Goal: Task Accomplishment & Management: Use online tool/utility

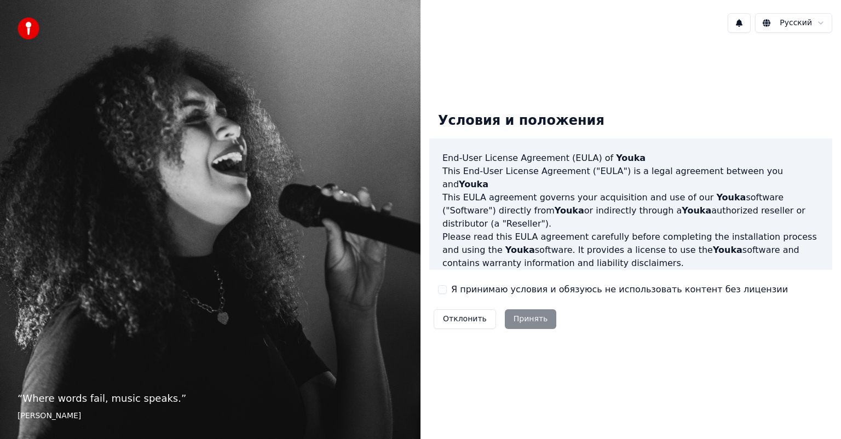
click at [488, 289] on label "Я принимаю условия и обязуюсь не использовать контент без лицензии" at bounding box center [619, 289] width 337 height 13
click at [447, 289] on button "Я принимаю условия и обязуюсь не использовать контент без лицензии" at bounding box center [442, 289] width 9 height 9
click at [535, 326] on button "Принять" at bounding box center [531, 319] width 52 height 20
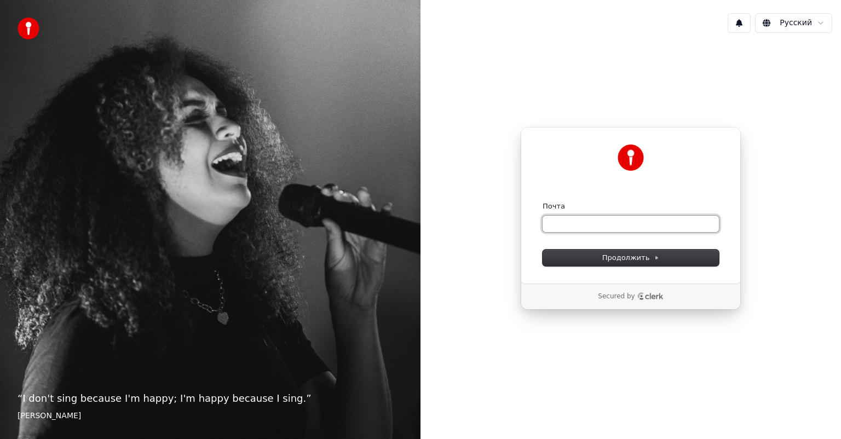
click at [587, 226] on input "Почта" at bounding box center [630, 224] width 176 height 16
click at [542, 201] on button "submit" at bounding box center [542, 201] width 0 height 0
type input "**********"
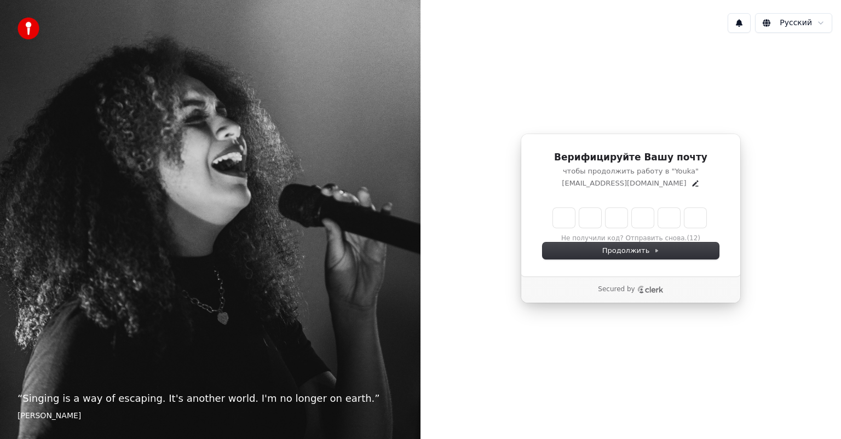
type input "*"
type input "**"
type input "*"
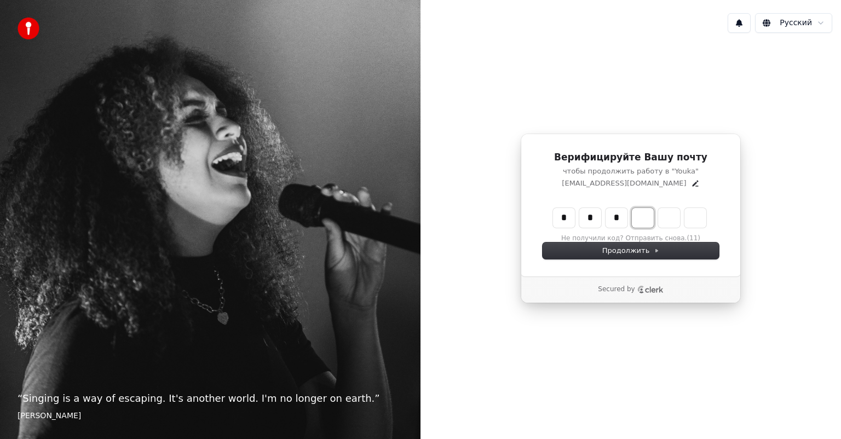
type input "***"
type input "*"
type input "****"
type input "*"
type input "******"
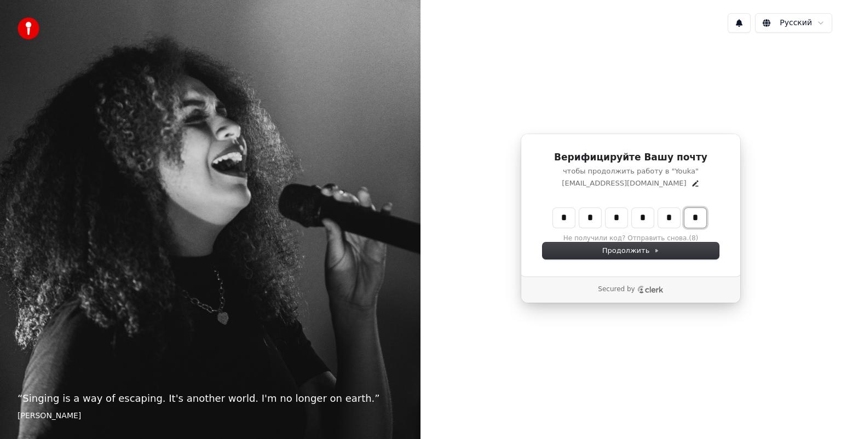
type input "*"
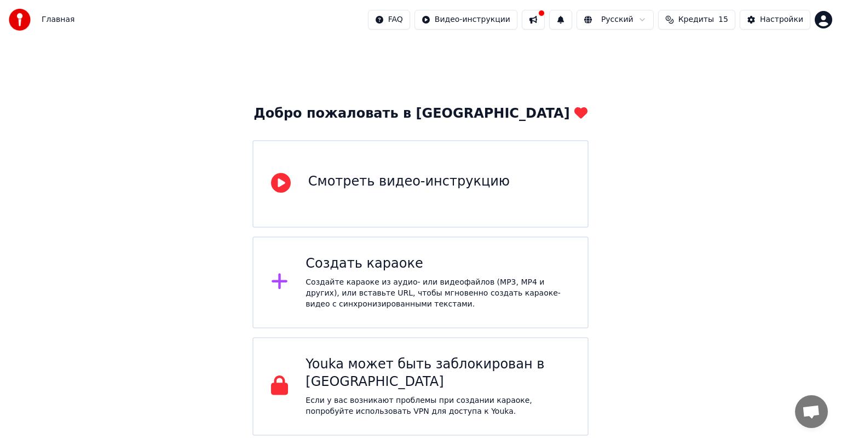
click at [438, 270] on div "Создать караоке" at bounding box center [437, 264] width 264 height 18
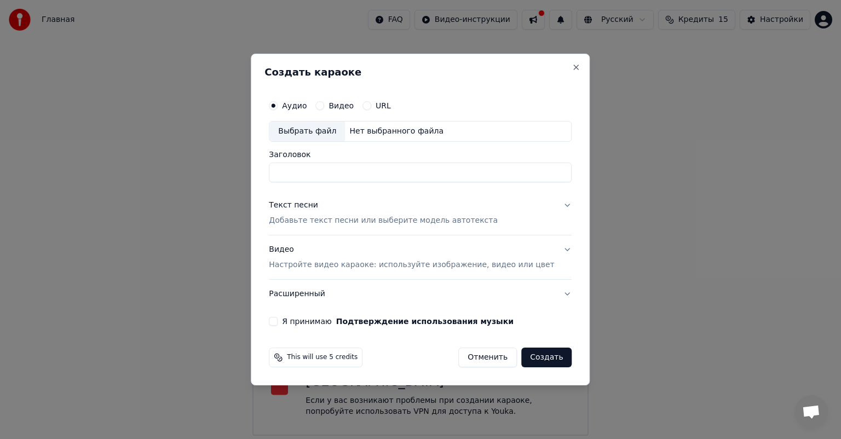
click at [371, 106] on button "URL" at bounding box center [366, 105] width 9 height 9
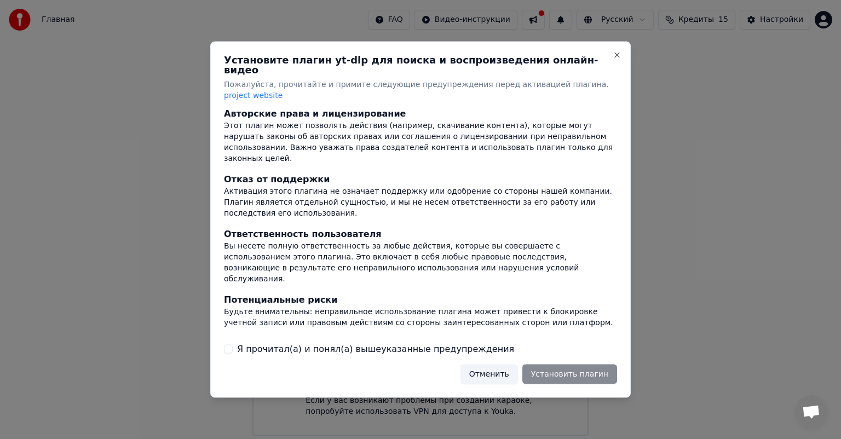
scroll to position [67, 0]
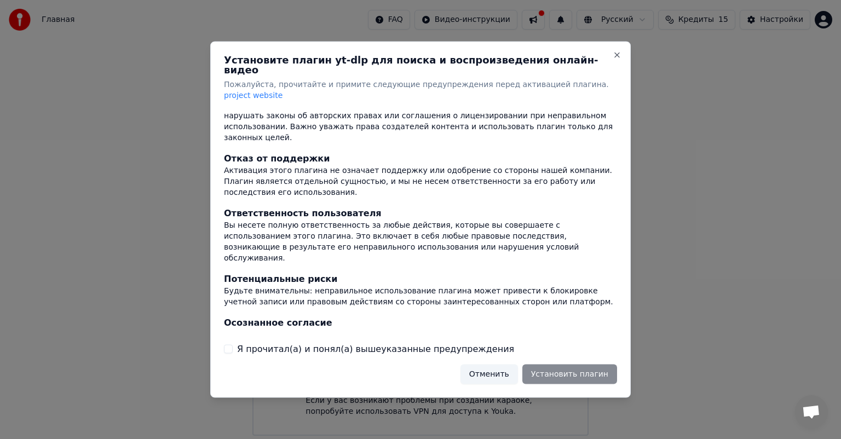
click at [426, 342] on label "Я прочитал(а) и понял(а) вышеуказанные предупреждения" at bounding box center [375, 348] width 277 height 13
click at [233, 344] on button "Я прочитал(а) и понял(а) вышеуказанные предупреждения" at bounding box center [228, 348] width 9 height 9
click at [559, 364] on button "Установить плагин" at bounding box center [569, 374] width 95 height 20
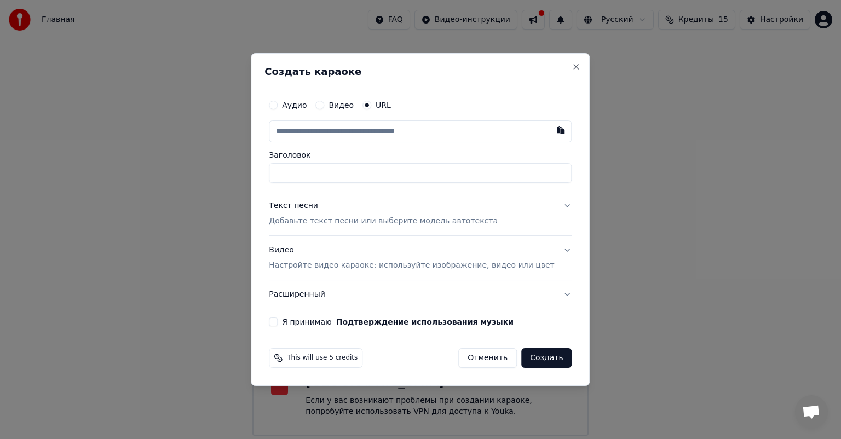
click at [306, 104] on label "Аудио" at bounding box center [294, 105] width 25 height 8
click at [278, 104] on button "Аудио" at bounding box center [273, 105] width 9 height 9
click at [315, 125] on div "Выбрать файл" at bounding box center [307, 132] width 76 height 20
type input "**********"
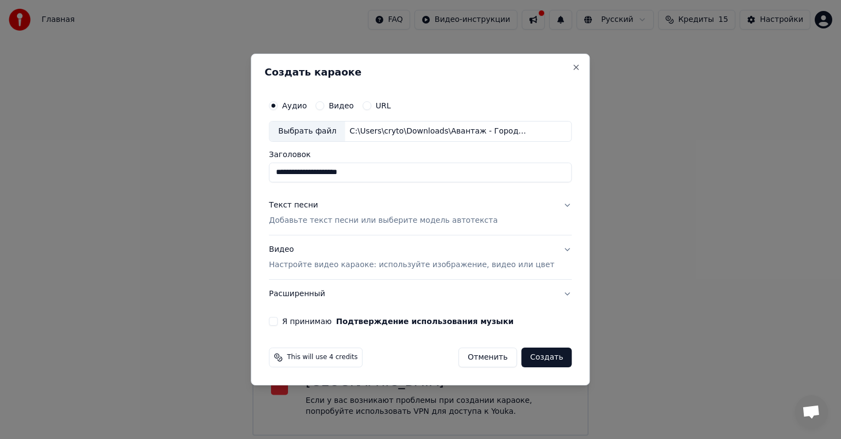
click at [552, 203] on button "Текст песни Добавьте текст песни или выберите модель автотекста" at bounding box center [420, 213] width 303 height 44
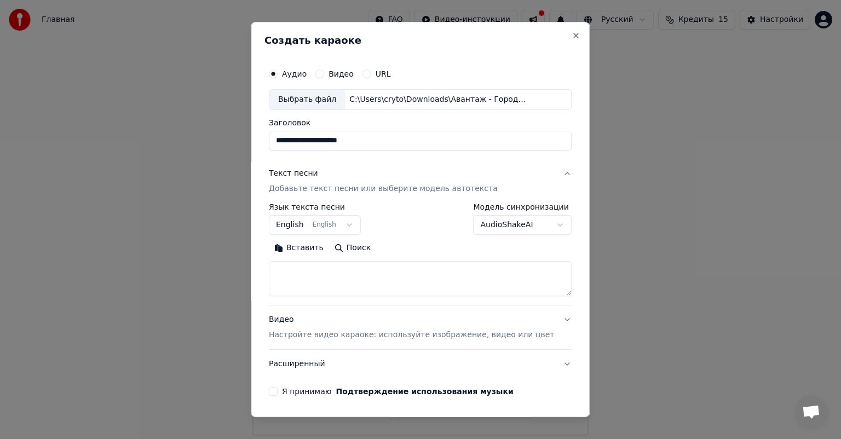
click at [304, 222] on button "English English" at bounding box center [315, 225] width 92 height 20
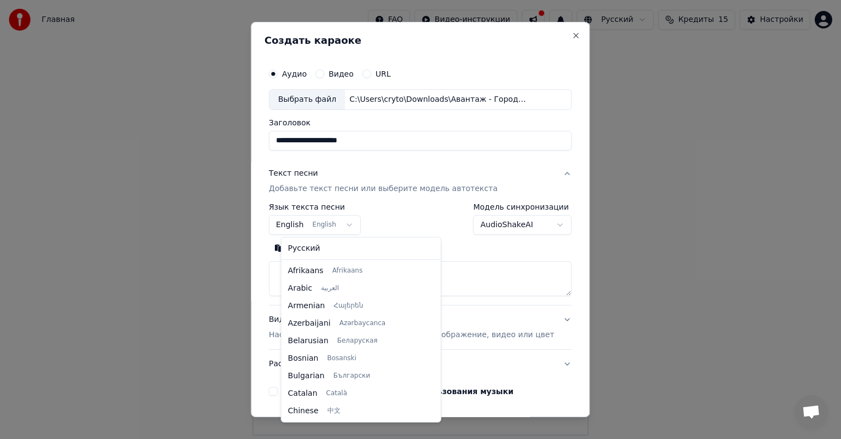
scroll to position [88, 0]
select select "**"
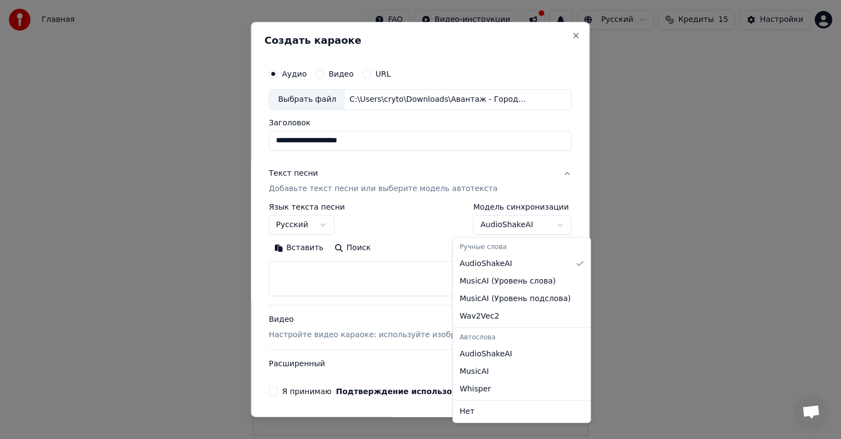
click at [500, 226] on body "**********" at bounding box center [420, 218] width 841 height 436
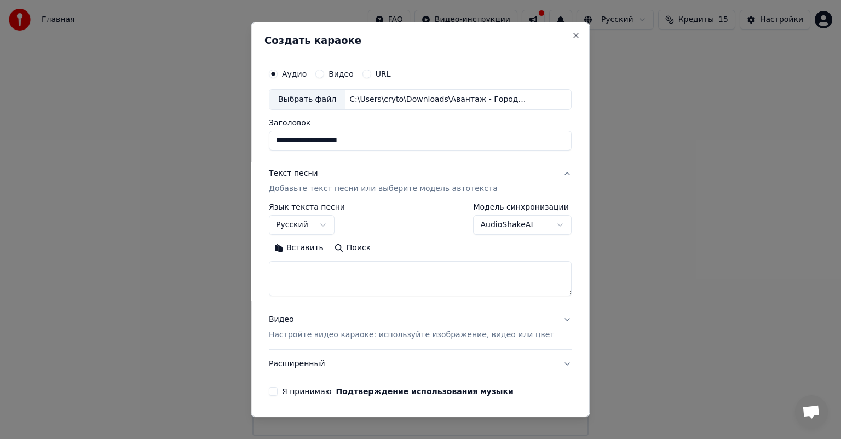
click at [500, 225] on body "**********" at bounding box center [420, 218] width 841 height 436
click at [360, 280] on textarea at bounding box center [420, 278] width 303 height 35
click at [353, 273] on textarea at bounding box center [420, 278] width 303 height 35
paste textarea "**********"
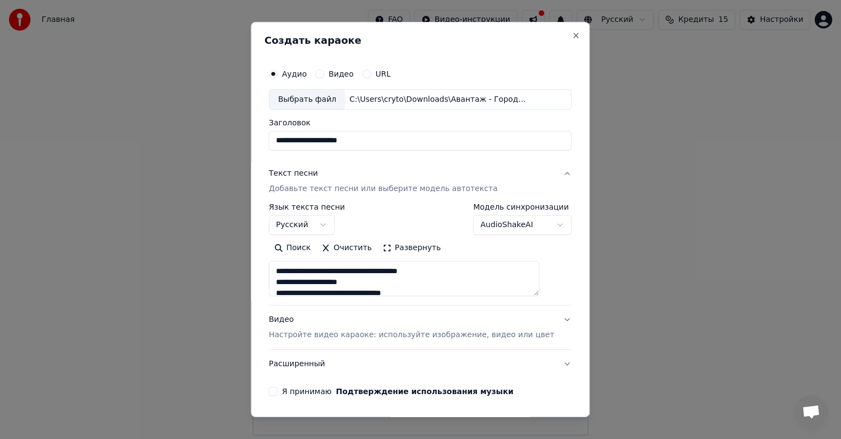
click at [383, 271] on textarea "**********" at bounding box center [404, 278] width 270 height 35
drag, startPoint x: 288, startPoint y: 264, endPoint x: 396, endPoint y: 280, distance: 109.5
click at [396, 280] on textarea "**********" at bounding box center [404, 278] width 270 height 35
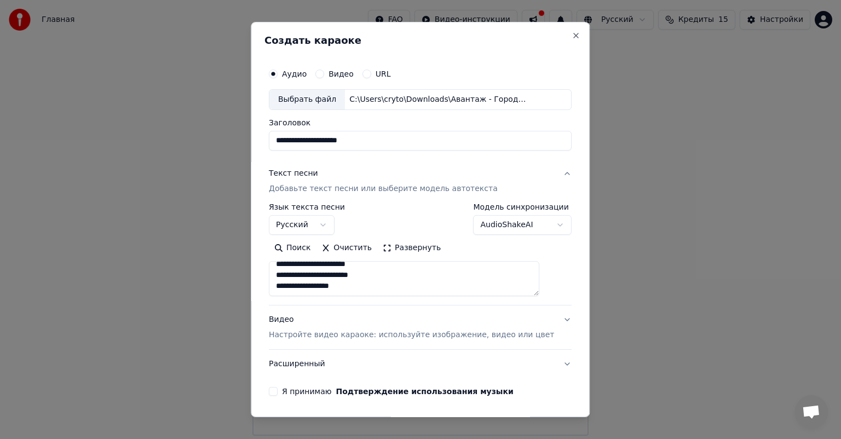
click at [379, 282] on textarea "**********" at bounding box center [404, 278] width 270 height 35
paste textarea "**********"
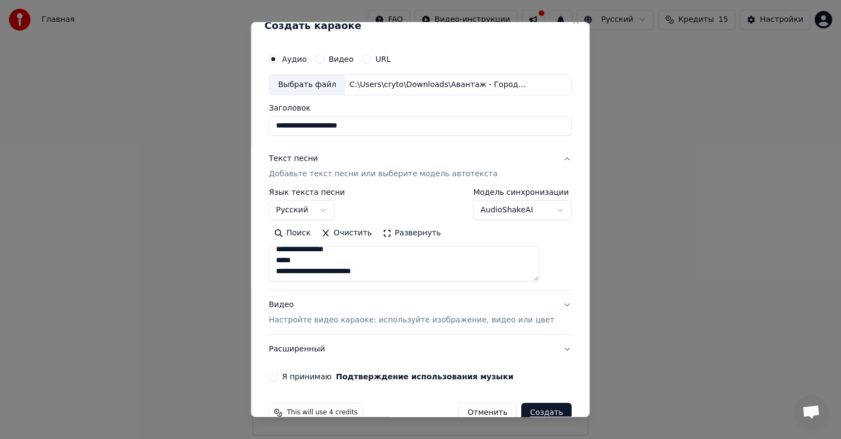
scroll to position [37, 0]
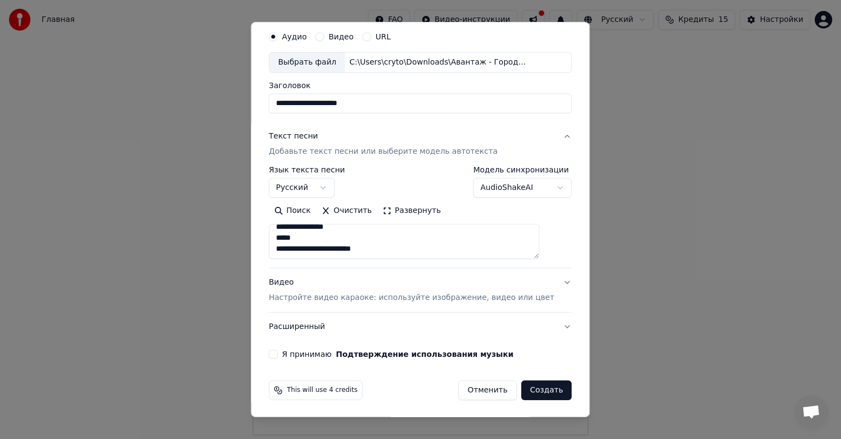
type textarea "**********"
click at [551, 326] on div "**********" at bounding box center [419, 192] width 311 height 342
click at [546, 326] on button "Расширенный" at bounding box center [420, 327] width 303 height 28
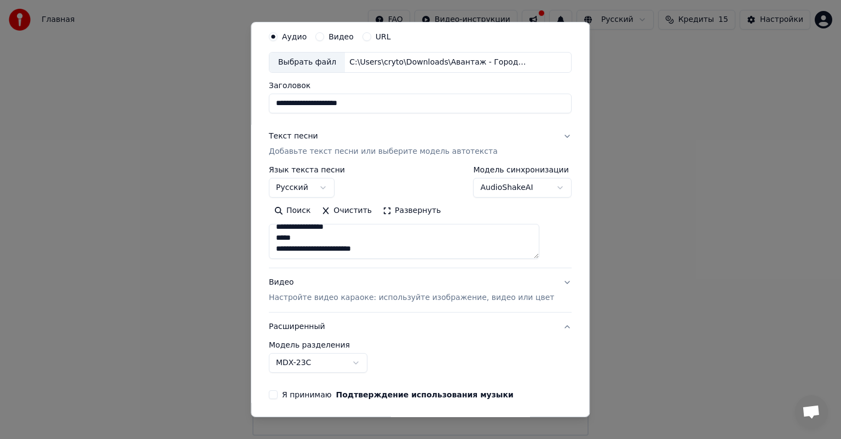
scroll to position [0, 0]
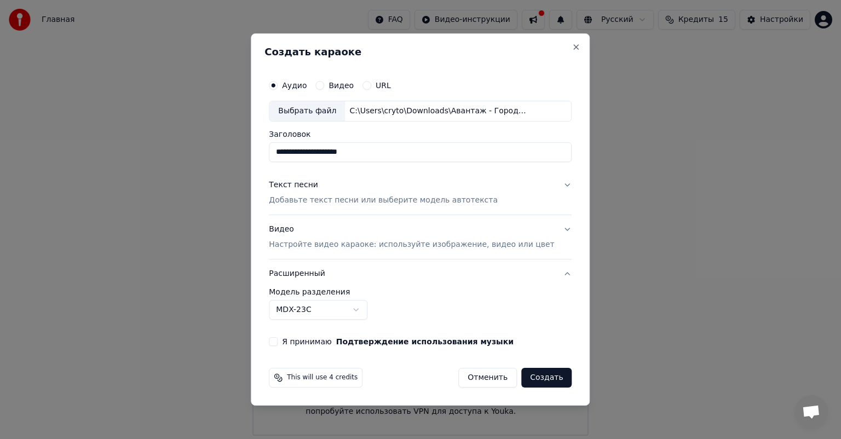
click at [551, 227] on button "Видео Настройте видео караоке: используйте изображение, видео или цвет" at bounding box center [420, 237] width 303 height 44
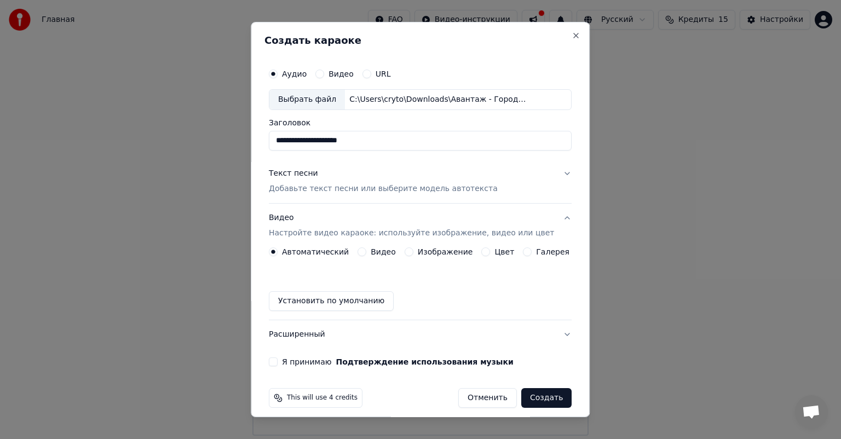
click at [418, 254] on label "Изображение" at bounding box center [445, 252] width 55 height 8
click at [413, 254] on button "Изображение" at bounding box center [409, 251] width 9 height 9
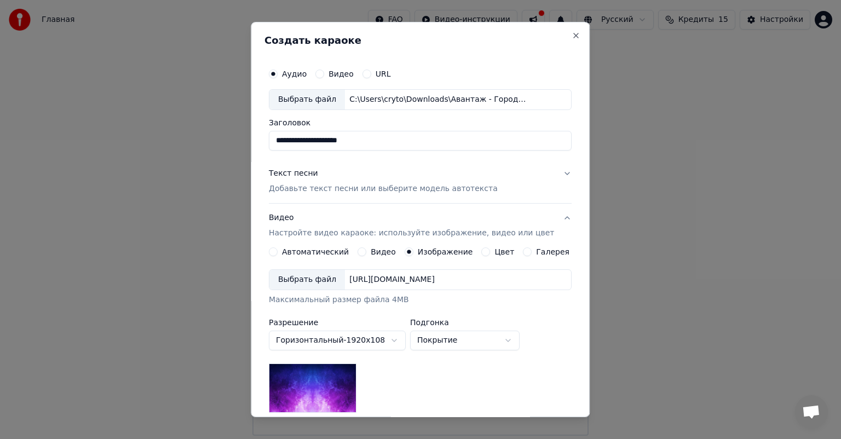
click at [390, 175] on div "Текст песни Добавьте текст песни или выберите модель автотекста" at bounding box center [383, 181] width 229 height 26
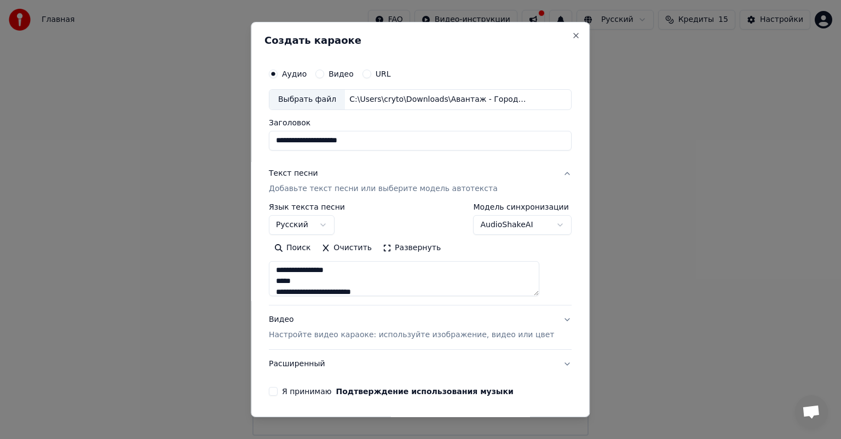
scroll to position [510, 0]
click at [547, 320] on button "Видео Настройте видео караоке: используйте изображение, видео или цвет" at bounding box center [420, 327] width 303 height 44
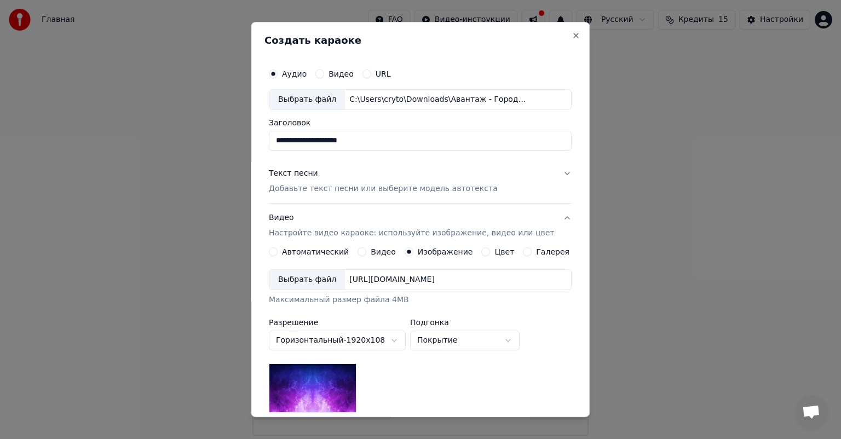
click at [310, 276] on div "Выбрать файл" at bounding box center [307, 280] width 76 height 20
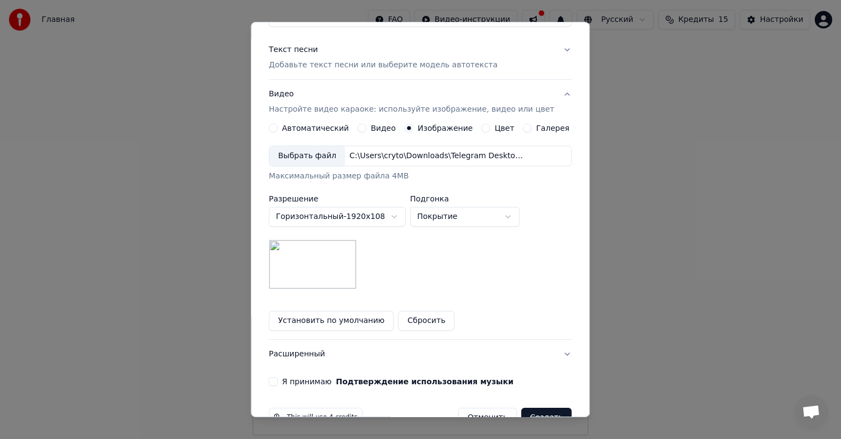
scroll to position [128, 0]
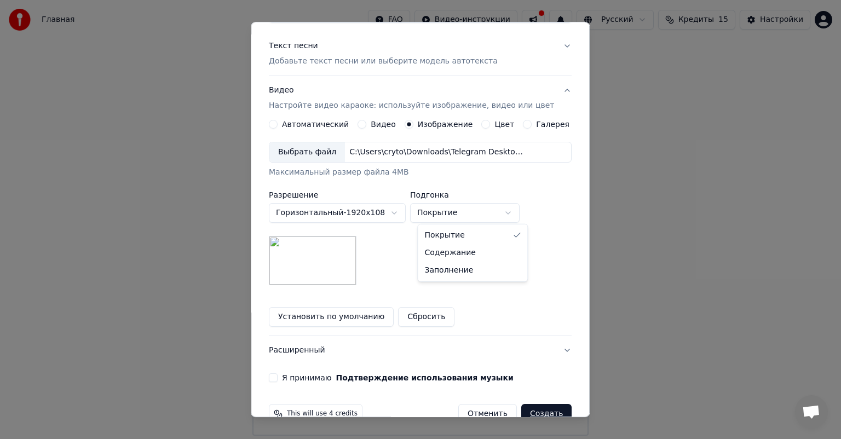
click at [473, 216] on body "**********" at bounding box center [420, 218] width 841 height 436
click at [484, 219] on body "**********" at bounding box center [420, 218] width 841 height 436
click at [466, 212] on body "**********" at bounding box center [420, 218] width 841 height 436
click at [466, 210] on body "**********" at bounding box center [420, 218] width 841 height 436
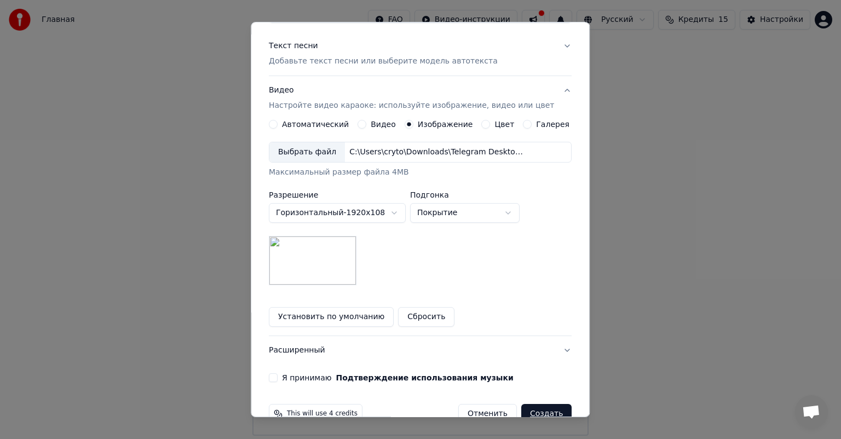
click at [462, 210] on body "**********" at bounding box center [420, 218] width 841 height 436
click at [459, 216] on body "**********" at bounding box center [420, 218] width 841 height 436
select select "*******"
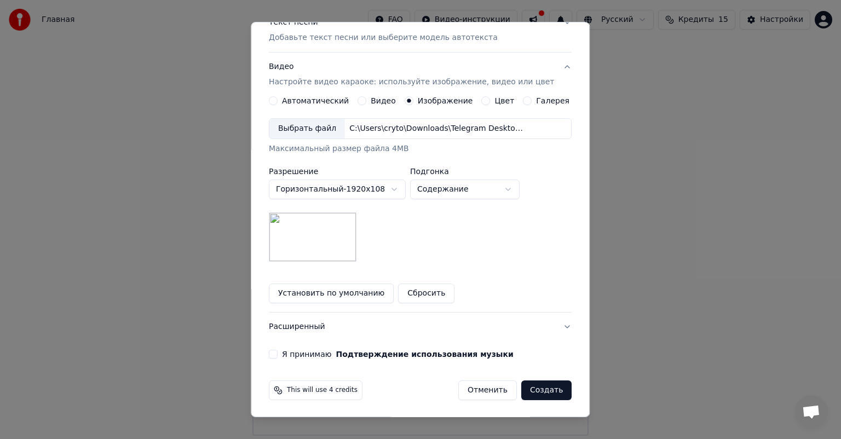
scroll to position [151, 0]
click at [278, 355] on button "Я принимаю Подтверждение использования музыки" at bounding box center [273, 354] width 9 height 9
click at [539, 326] on button "Расширенный" at bounding box center [420, 327] width 303 height 28
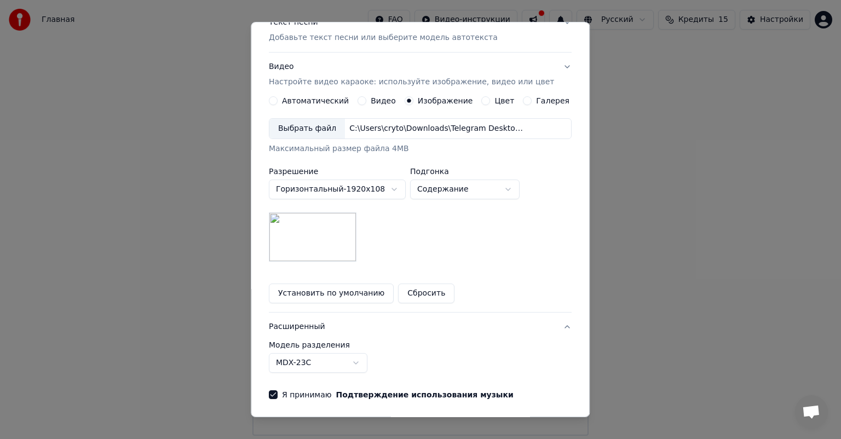
scroll to position [0, 0]
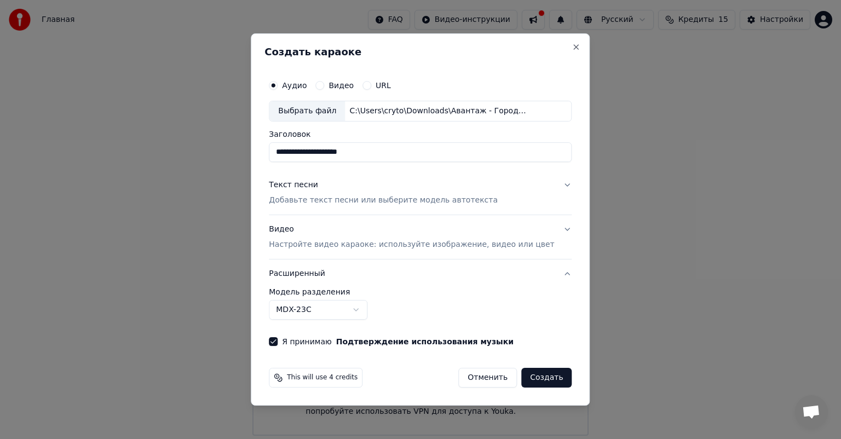
click at [547, 275] on button "Расширенный" at bounding box center [420, 273] width 303 height 28
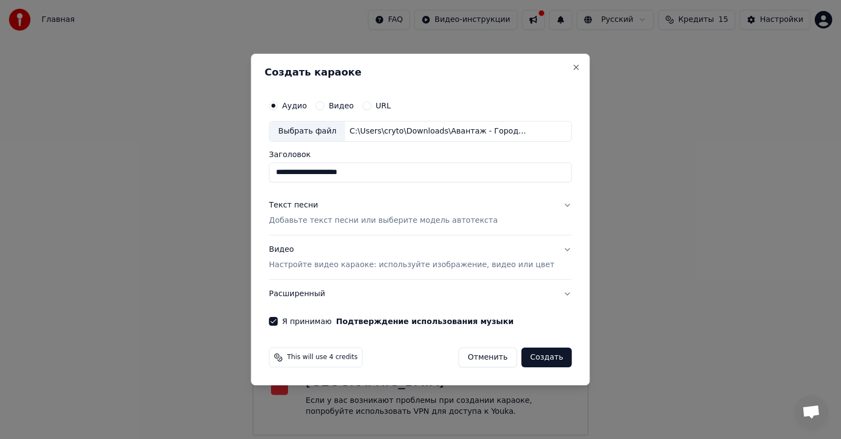
click at [549, 201] on button "Текст песни Добавьте текст песни или выберите модель автотекста" at bounding box center [420, 213] width 303 height 44
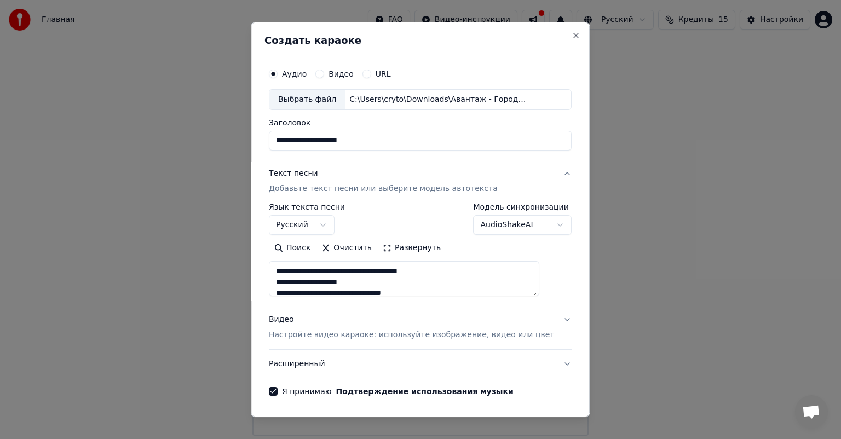
click at [547, 174] on button "Текст песни Добавьте текст песни или выберите модель автотекста" at bounding box center [420, 181] width 303 height 44
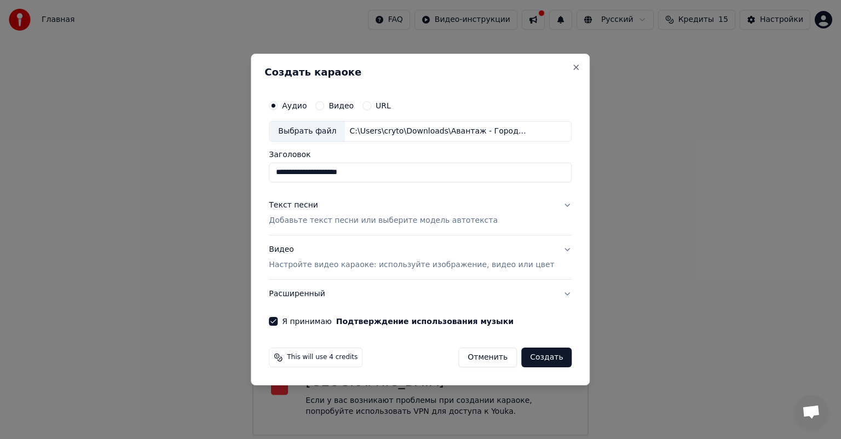
click at [531, 359] on button "Создать" at bounding box center [546, 358] width 50 height 20
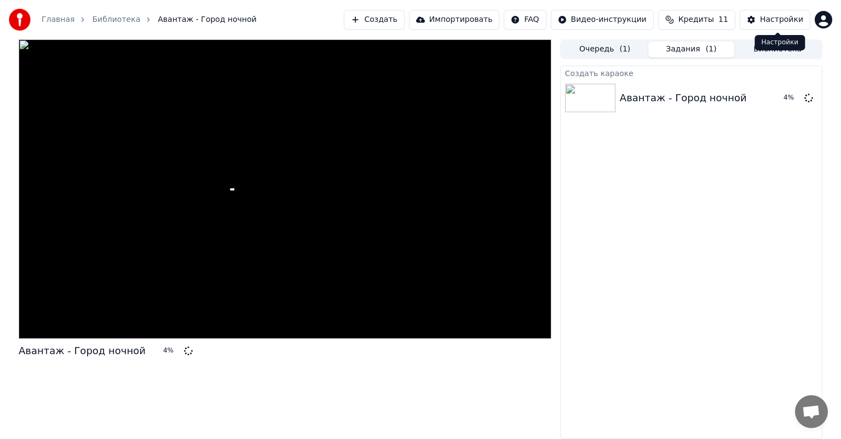
click at [770, 18] on div "Настройки" at bounding box center [781, 19] width 43 height 11
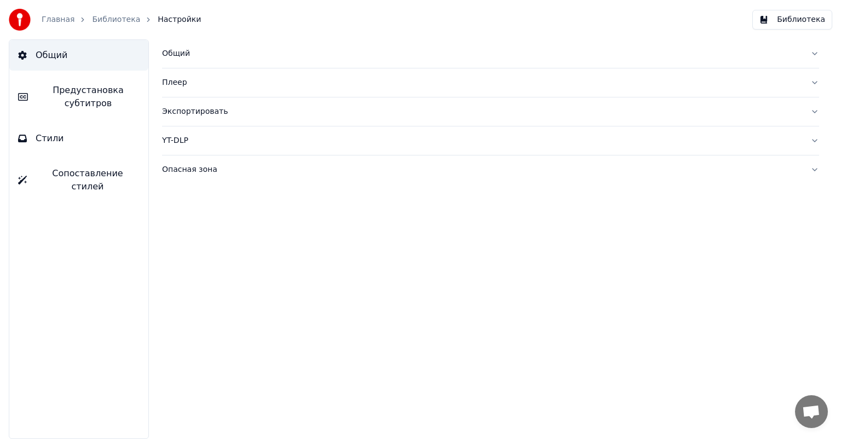
click at [122, 15] on link "Библиотека" at bounding box center [116, 19] width 48 height 11
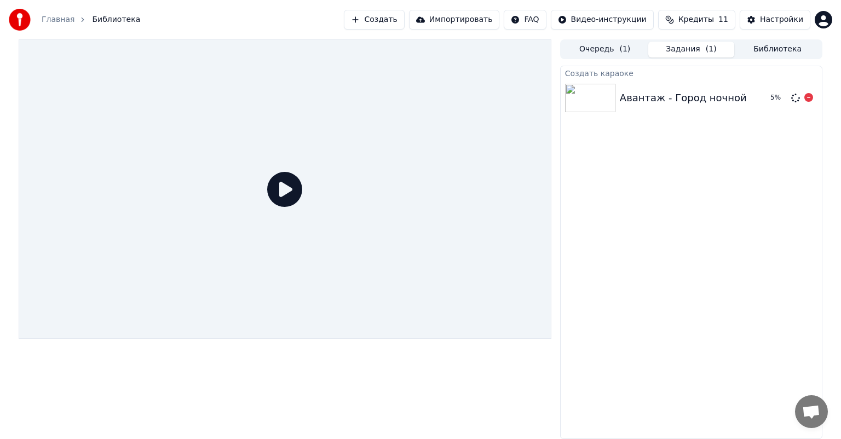
click at [632, 88] on div "Авантаж - Город ночной 5 %" at bounding box center [691, 97] width 261 height 37
click at [621, 91] on div "Авантаж - Город ночной" at bounding box center [683, 97] width 127 height 15
click at [617, 116] on div "Авантаж - Город ночной 99 %" at bounding box center [691, 97] width 261 height 37
click at [458, 276] on div at bounding box center [285, 188] width 533 height 299
click at [685, 103] on div "Авантаж - Город ночной" at bounding box center [683, 97] width 127 height 15
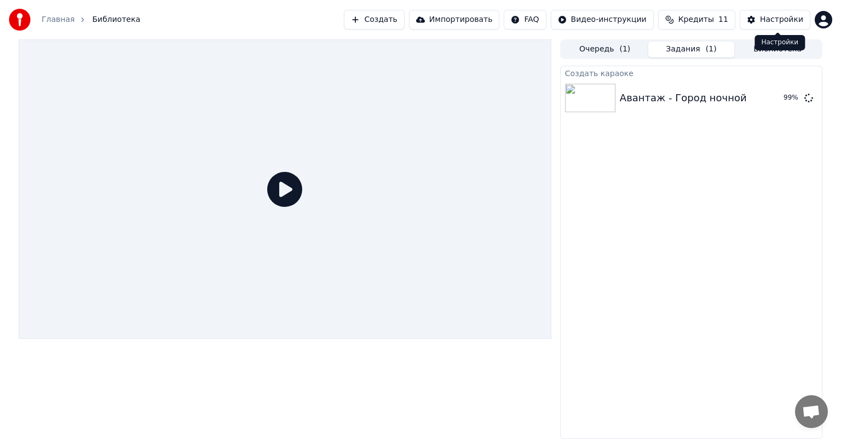
click at [775, 22] on div "Настройки" at bounding box center [781, 19] width 43 height 11
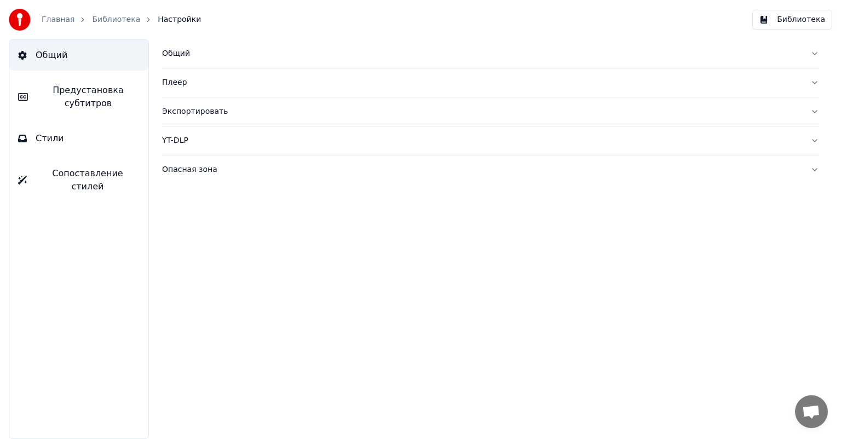
click at [118, 164] on button "Сопоставление стилей" at bounding box center [78, 180] width 139 height 44
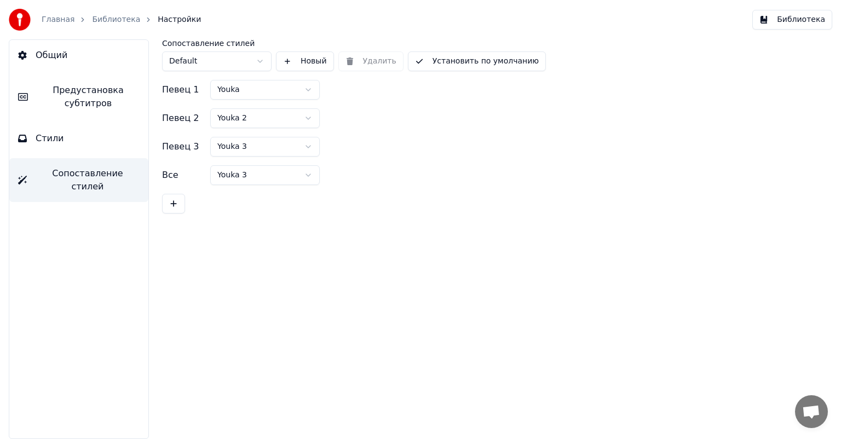
click at [97, 66] on button "Общий" at bounding box center [78, 55] width 139 height 31
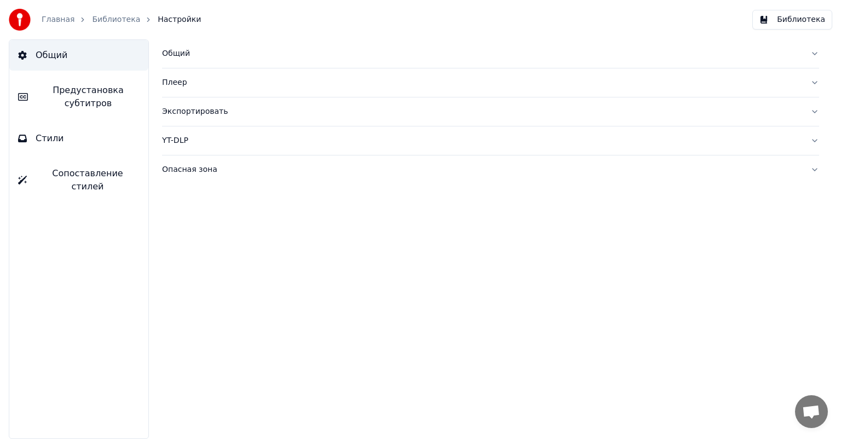
click at [101, 19] on link "Библиотека" at bounding box center [116, 19] width 48 height 11
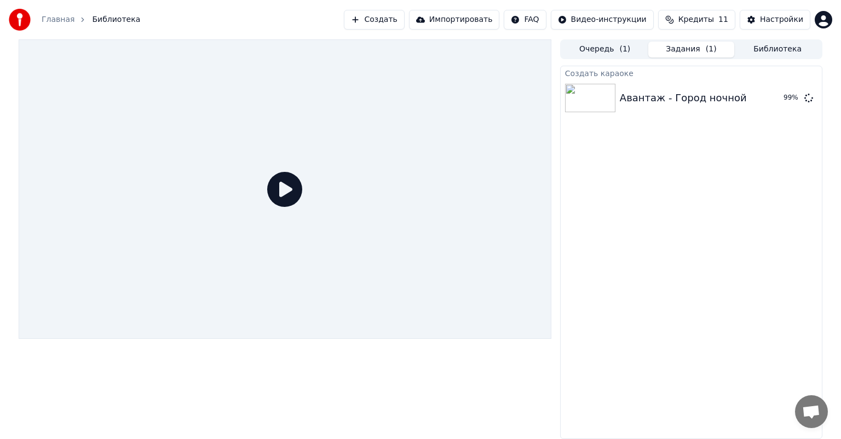
click at [688, 24] on button "Кредиты 11" at bounding box center [696, 20] width 77 height 20
click at [693, 94] on button "Обновить" at bounding box center [705, 102] width 66 height 20
click at [714, 68] on td "30" at bounding box center [752, 73] width 97 height 20
click at [691, 53] on th "Остаток" at bounding box center [683, 52] width 42 height 22
click at [641, 200] on div "Создать караоке Авантаж - Город ночной 99 %" at bounding box center [691, 252] width 262 height 373
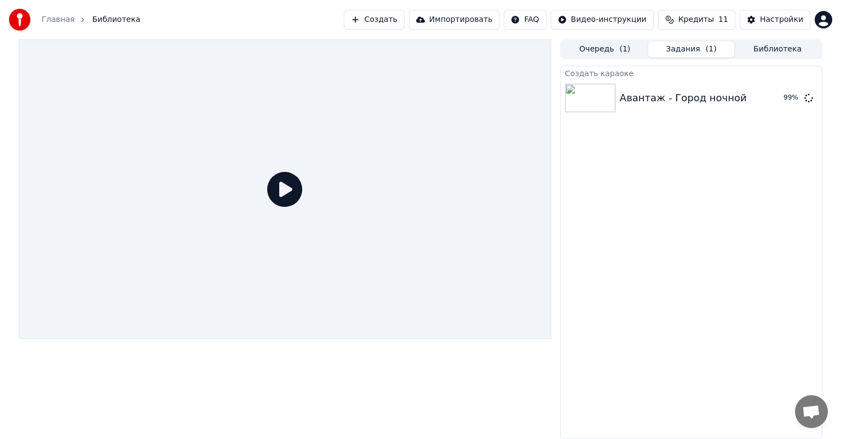
click at [810, 33] on div "Главная Библиотека Создать Импортировать FAQ Видео-инструкции Кредиты 11 Настро…" at bounding box center [420, 19] width 841 height 39
click at [822, 20] on html "Главная Библиотека Создать Импортировать FAQ Видео-инструкции Кредиты 11 Настро…" at bounding box center [420, 219] width 841 height 439
click at [670, 261] on html "Главная Библиотека Создать Импортировать FAQ Видео-инструкции Кредиты 11 Настро…" at bounding box center [420, 219] width 841 height 439
click at [292, 181] on icon at bounding box center [284, 189] width 35 height 35
click at [705, 103] on div "Авантаж - Город ночной" at bounding box center [683, 97] width 127 height 15
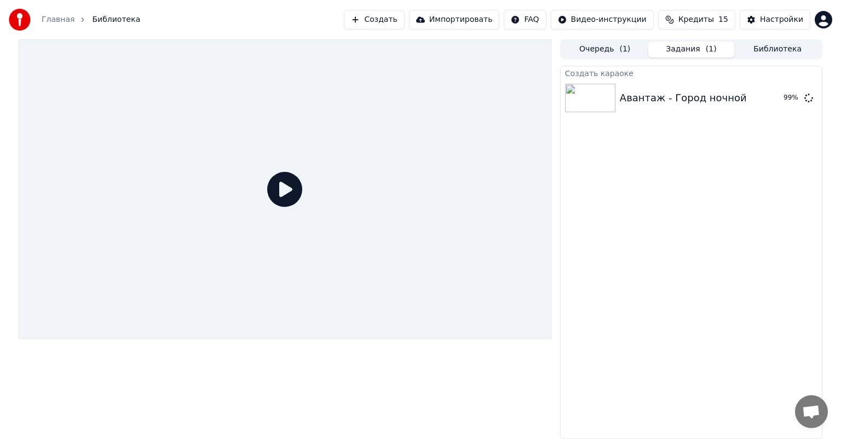
click at [705, 103] on div "Авантаж - Город ночной" at bounding box center [683, 97] width 127 height 15
click at [708, 100] on div "Авантаж - Город ночной" at bounding box center [683, 97] width 127 height 15
click at [601, 90] on img at bounding box center [590, 98] width 50 height 28
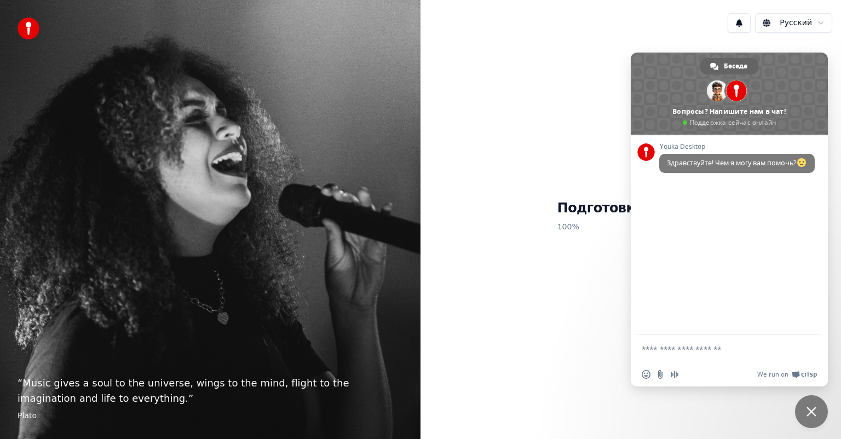
click at [810, 418] on span "Закрыть чат" at bounding box center [811, 411] width 33 height 33
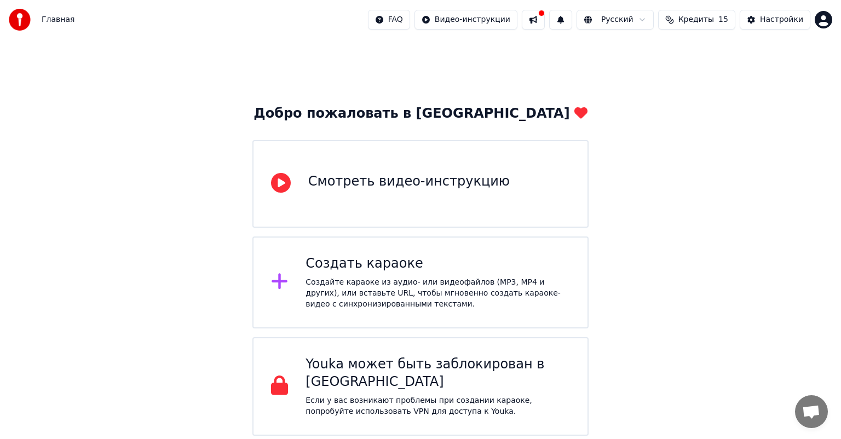
click at [394, 365] on div "Youka может быть заблокирован в [GEOGRAPHIC_DATA]" at bounding box center [437, 373] width 264 height 35
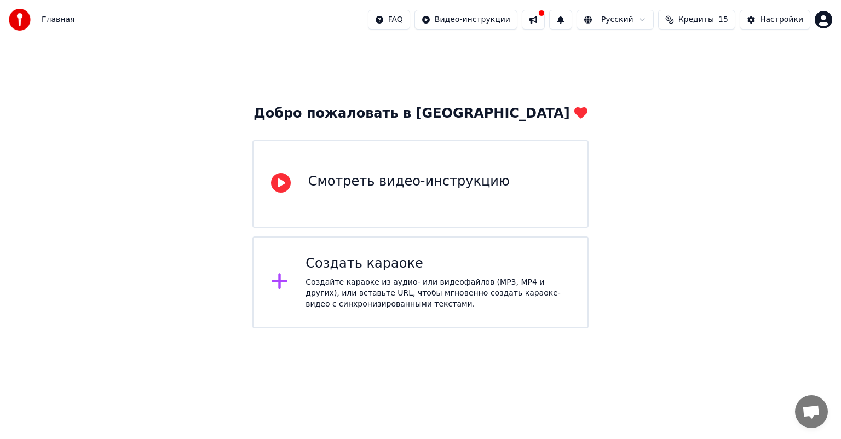
click at [439, 264] on div "Создать караоке" at bounding box center [437, 264] width 264 height 18
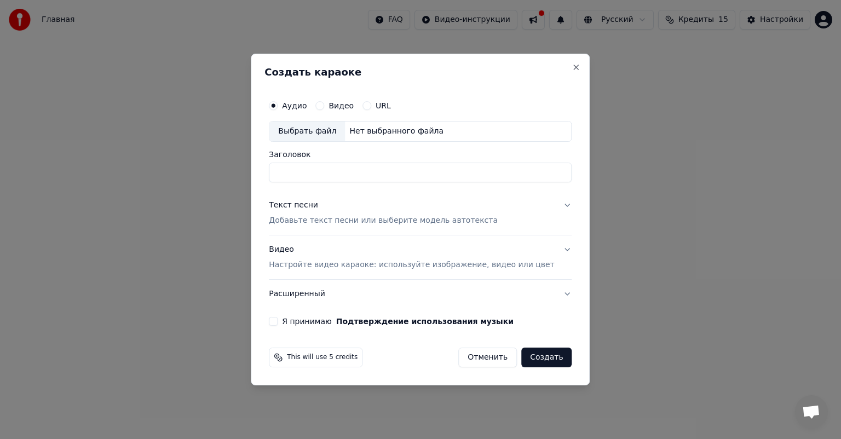
click at [333, 130] on div "Выбрать файл" at bounding box center [307, 132] width 76 height 20
type input "**********"
click at [554, 204] on button "Текст песни Добавьте текст песни или выберите модель автотекста" at bounding box center [420, 213] width 303 height 44
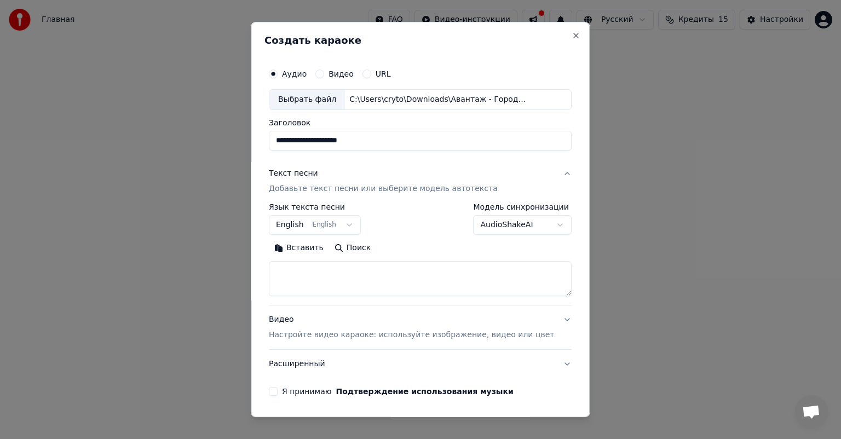
click at [348, 275] on textarea at bounding box center [420, 278] width 303 height 35
click at [322, 222] on button "English English" at bounding box center [315, 225] width 92 height 20
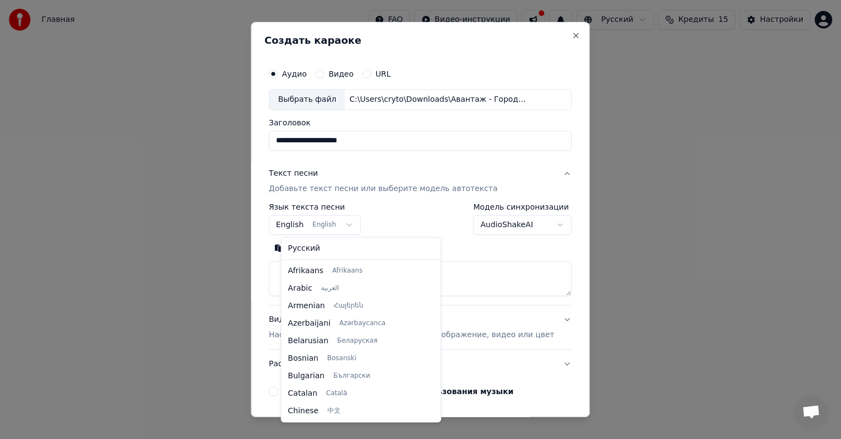
scroll to position [88, 0]
select select "**"
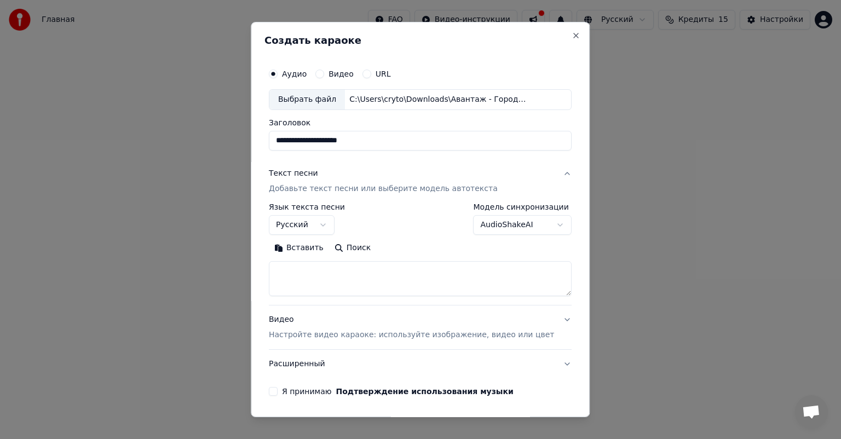
click at [310, 273] on textarea at bounding box center [420, 278] width 303 height 35
paste textarea "**********"
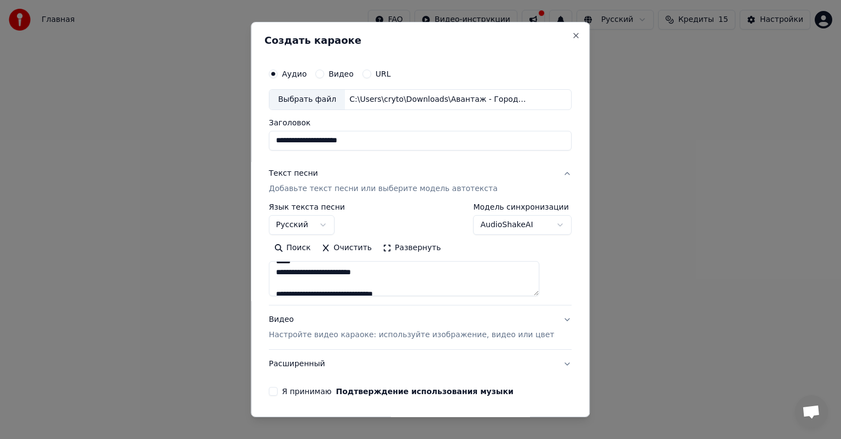
drag, startPoint x: 284, startPoint y: 265, endPoint x: 390, endPoint y: 274, distance: 106.6
click at [390, 274] on textarea "**********" at bounding box center [404, 278] width 270 height 35
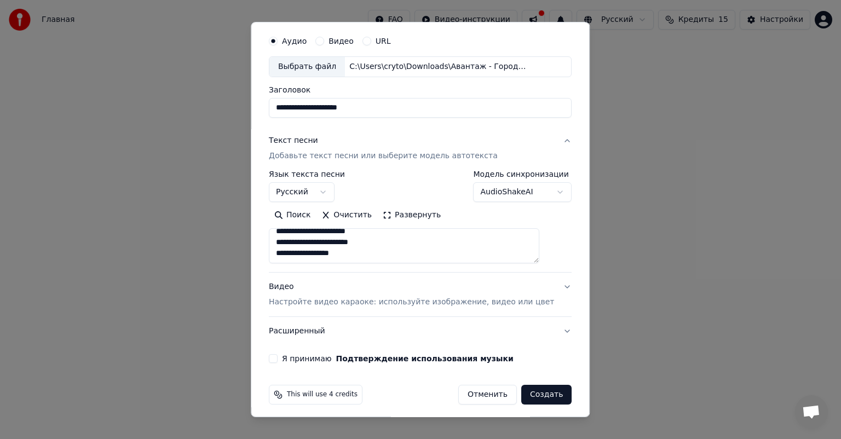
scroll to position [37, 0]
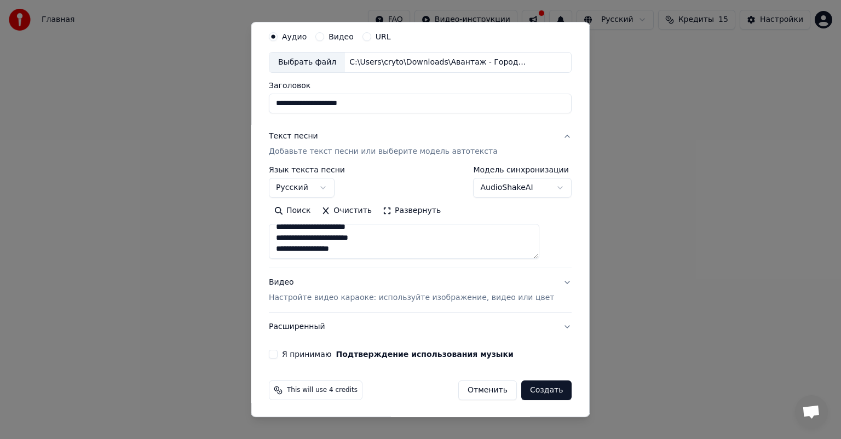
click at [399, 249] on textarea "**********" at bounding box center [404, 241] width 270 height 35
paste textarea "**********"
type textarea "**********"
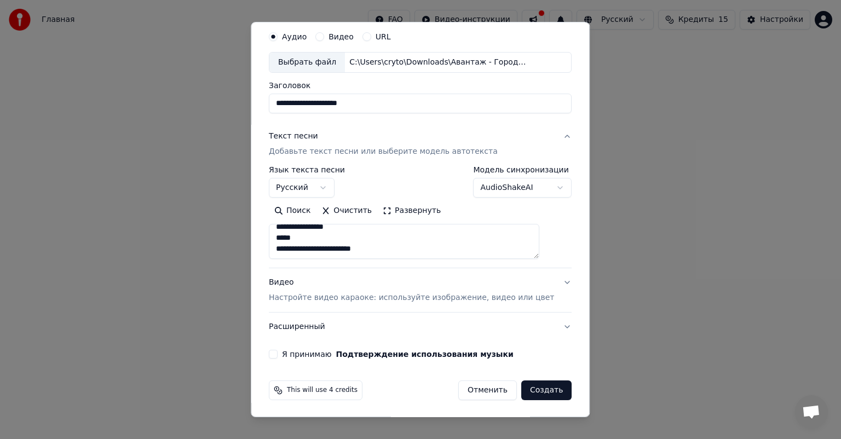
click at [550, 276] on div "**********" at bounding box center [419, 192] width 311 height 342
drag, startPoint x: 547, startPoint y: 276, endPoint x: 547, endPoint y: 282, distance: 6.6
click at [547, 276] on button "Видео Настройте видео караоке: используйте изображение, видео или цвет" at bounding box center [420, 290] width 303 height 44
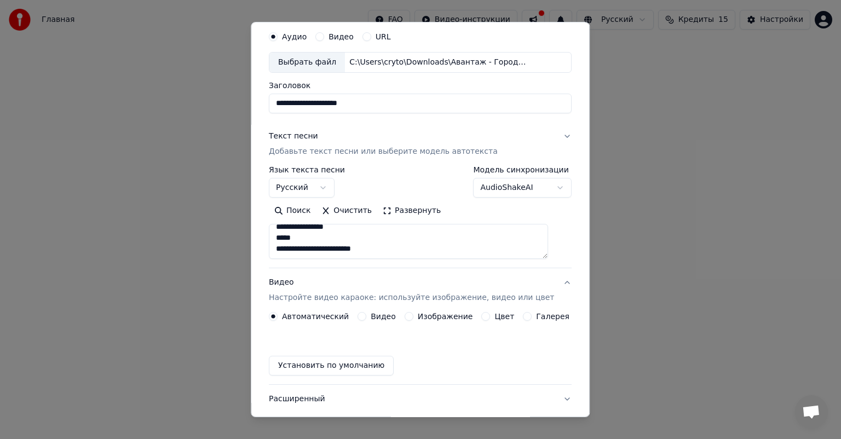
scroll to position [8, 0]
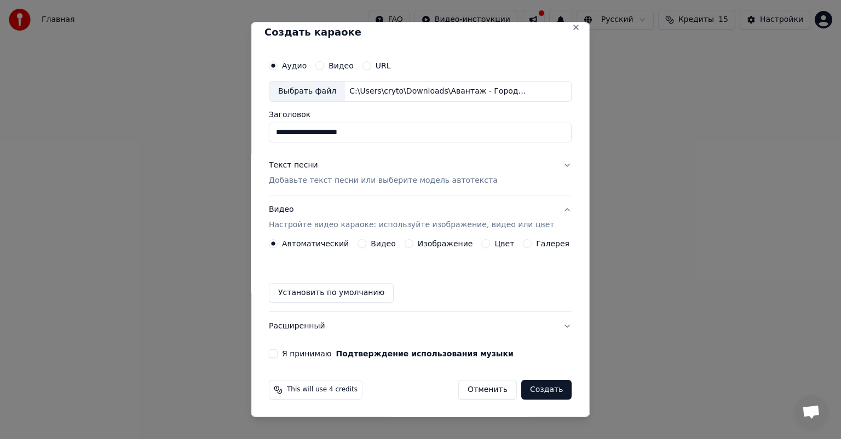
click at [418, 243] on label "Изображение" at bounding box center [445, 244] width 55 height 8
click at [413, 243] on button "Изображение" at bounding box center [409, 243] width 9 height 9
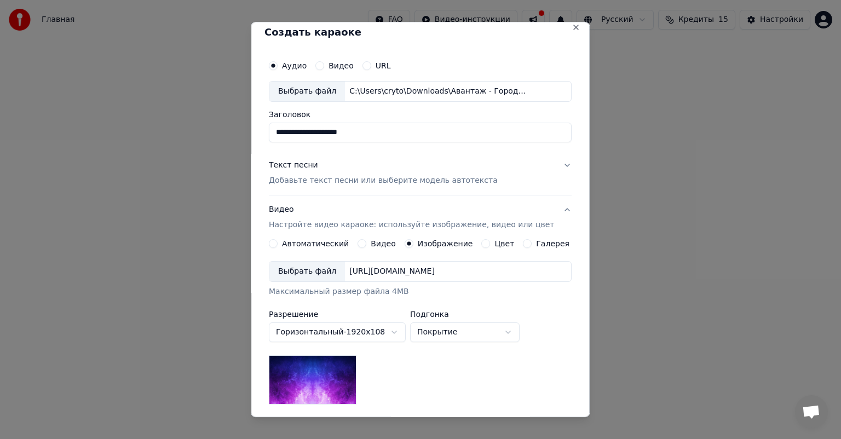
click at [325, 268] on div "Выбрать файл" at bounding box center [307, 272] width 76 height 20
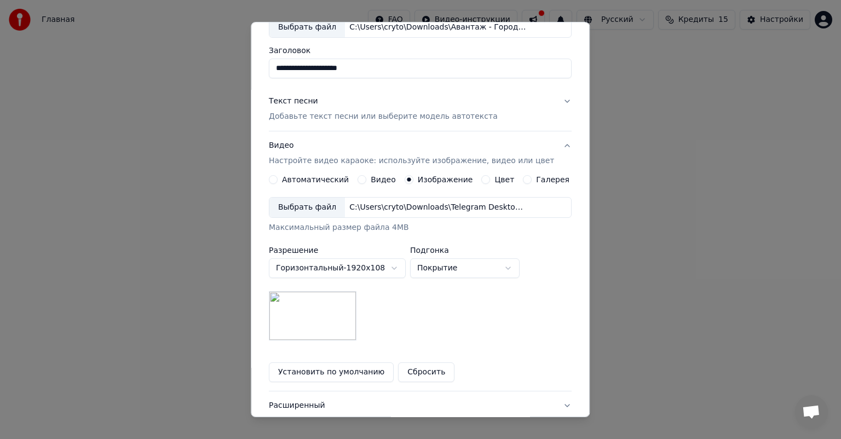
scroll to position [81, 0]
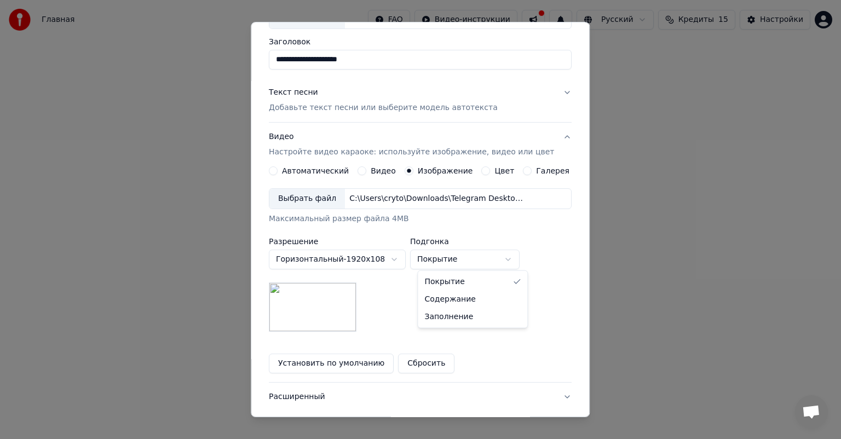
click at [464, 256] on body "Главная FAQ Видео-инструкции Русский Кредиты 15 Настройки Добро пожаловать в Yo…" at bounding box center [420, 164] width 841 height 328
select select "*******"
click at [506, 311] on div "**********" at bounding box center [420, 259] width 303 height 143
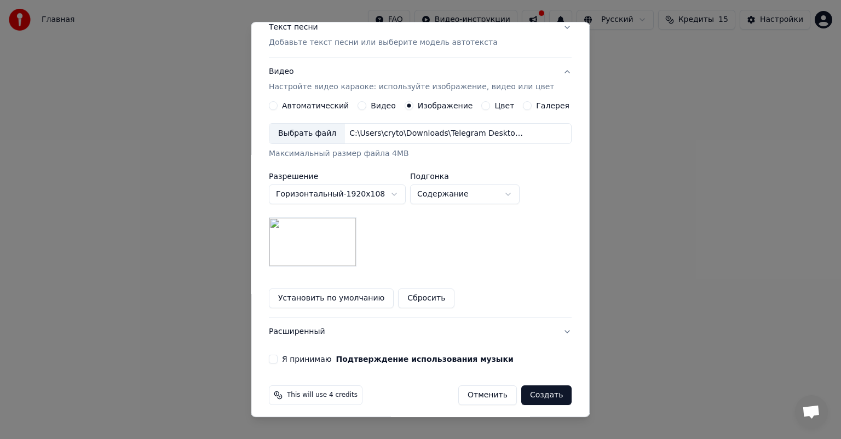
scroll to position [151, 0]
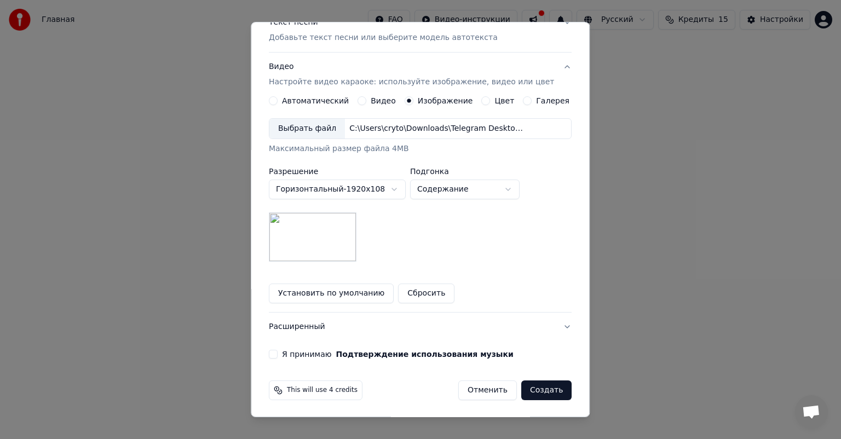
click at [341, 293] on button "Установить по умолчанию" at bounding box center [331, 294] width 125 height 20
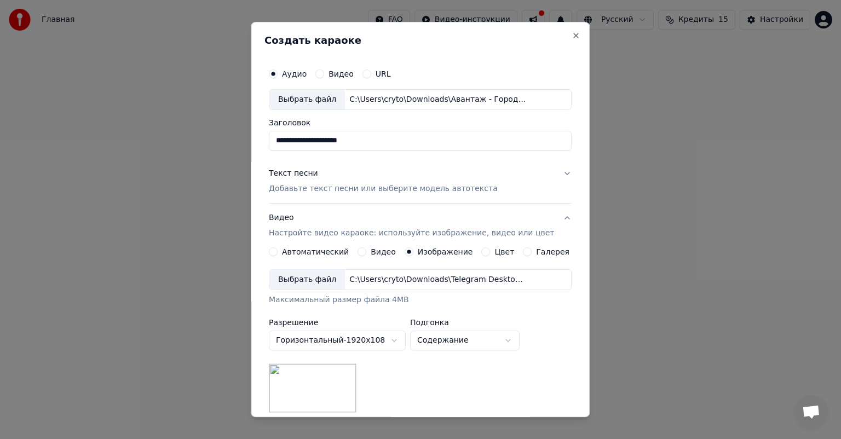
scroll to position [0, 0]
click at [550, 170] on button "Текст песни Добавьте текст песни или выберите модель автотекста" at bounding box center [420, 181] width 303 height 44
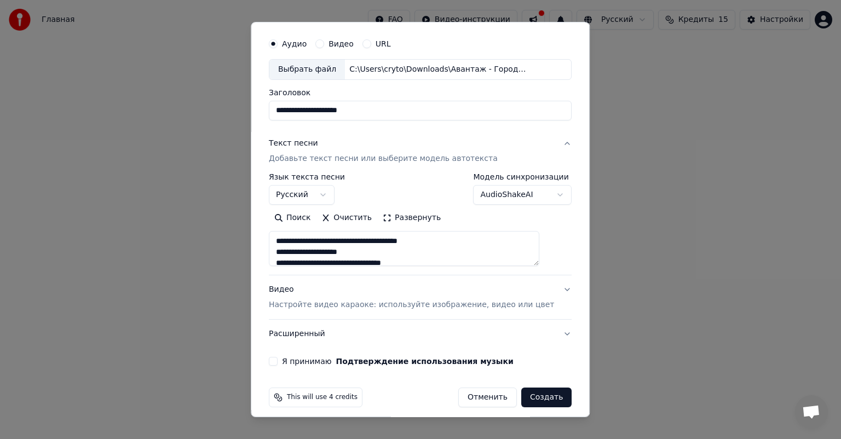
scroll to position [37, 0]
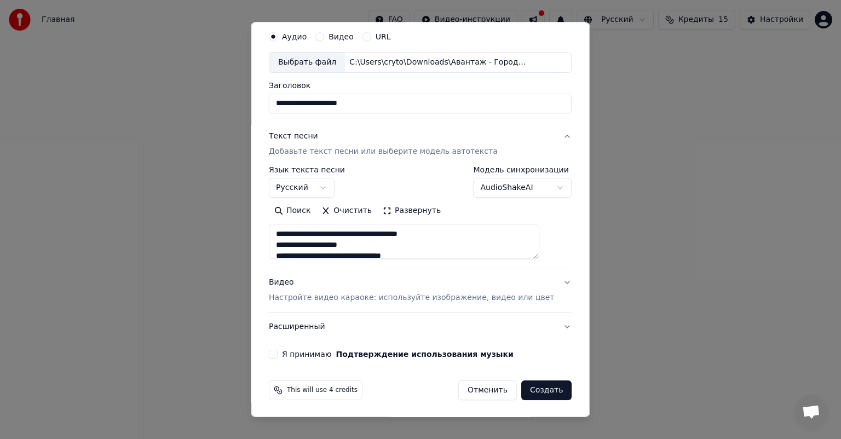
click at [340, 188] on body "Главная FAQ Видео-инструкции Русский Кредиты 15 Настройки Добро пожаловать в Yo…" at bounding box center [420, 164] width 841 height 328
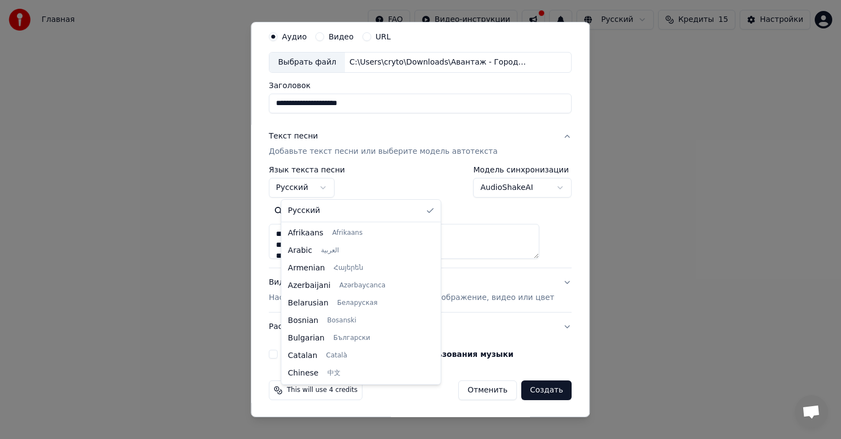
click at [340, 188] on body "Главная FAQ Видео-инструкции Русский Кредиты 15 Настройки Добро пожаловать в Yo…" at bounding box center [420, 164] width 841 height 328
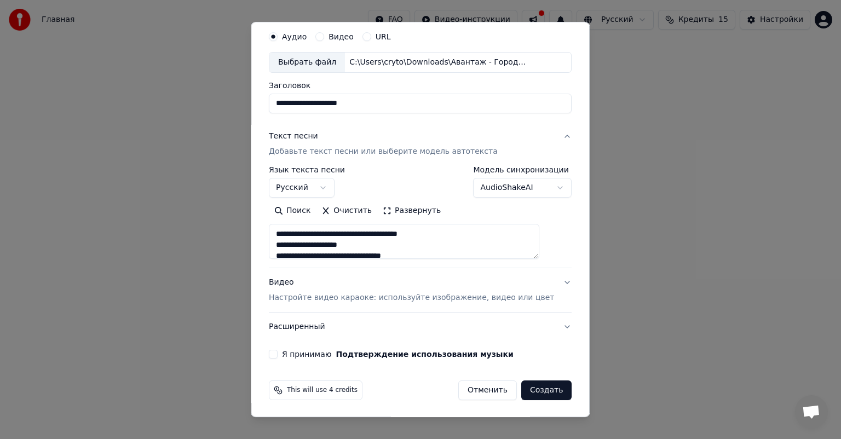
click at [553, 285] on div "**********" at bounding box center [419, 192] width 311 height 342
click at [549, 281] on button "Видео Настройте видео караоке: используйте изображение, видео или цвет" at bounding box center [420, 290] width 303 height 44
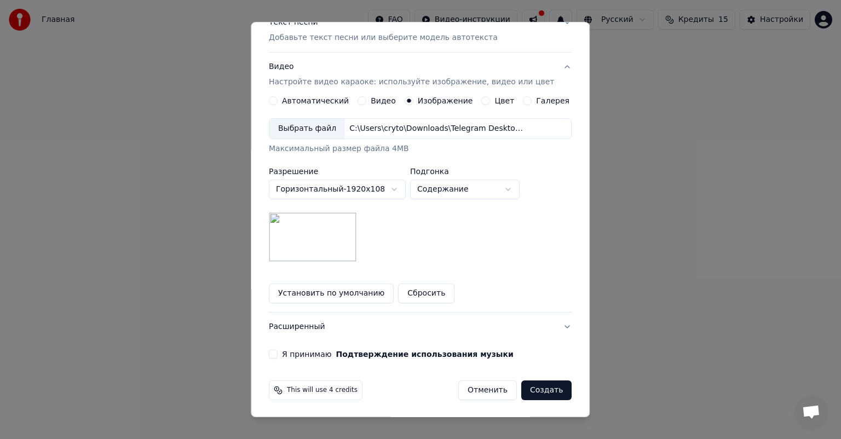
click at [550, 322] on button "Расширенный" at bounding box center [420, 327] width 303 height 28
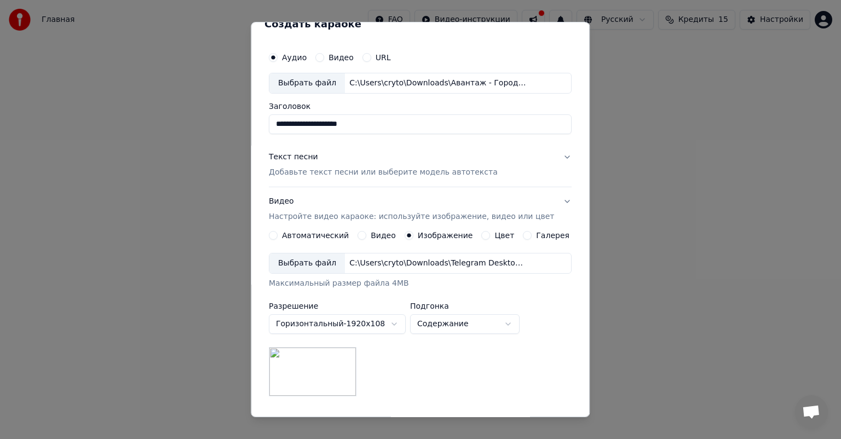
scroll to position [0, 0]
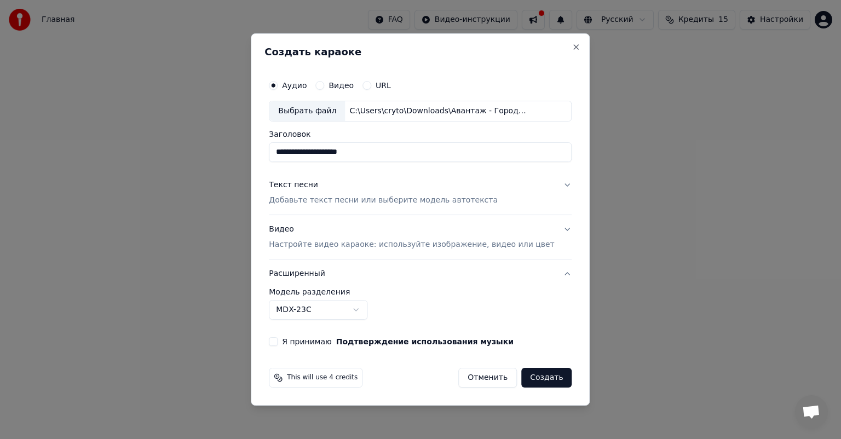
click at [278, 342] on button "Я принимаю Подтверждение использования музыки" at bounding box center [273, 341] width 9 height 9
click at [535, 375] on button "Создать" at bounding box center [546, 378] width 50 height 20
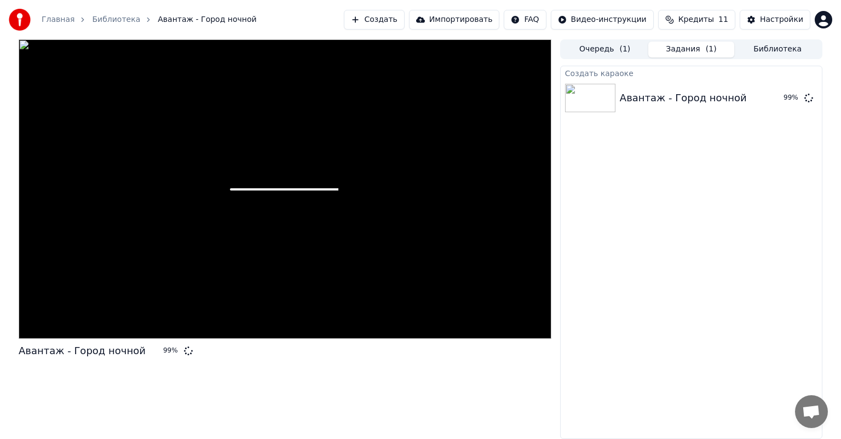
click at [689, 94] on div "Авантаж - Город ночной" at bounding box center [683, 97] width 127 height 15
click at [682, 201] on div "Создать караоке Авантаж - Город ночной 99 %" at bounding box center [691, 252] width 262 height 373
click at [504, 394] on div "Авантаж - Город ночной 99 %" at bounding box center [285, 239] width 533 height 400
click at [655, 109] on div "Авантаж - Город ночной 99 %" at bounding box center [691, 97] width 261 height 37
click at [643, 275] on div "Создать караоке Авантаж - Город ночной 99 %" at bounding box center [691, 252] width 262 height 373
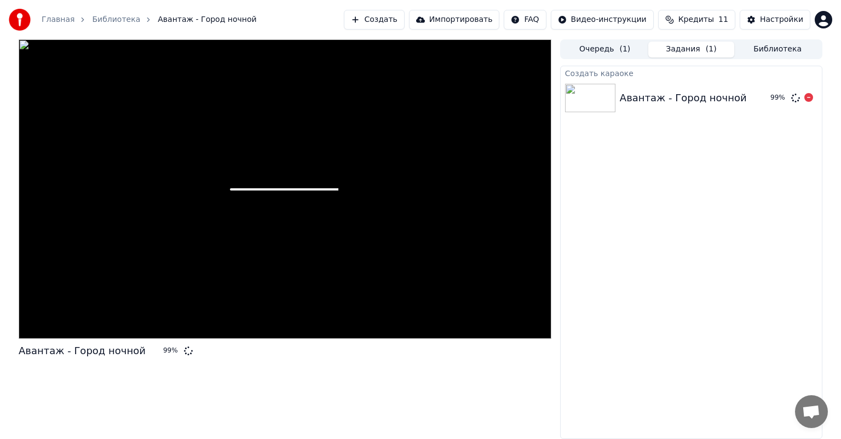
click at [698, 98] on div "Авантаж - Город ночной" at bounding box center [683, 97] width 127 height 15
click at [700, 176] on div "Создать караоке Авантаж - Город ночной 99 %" at bounding box center [691, 252] width 262 height 373
click at [159, 353] on div "99 %" at bounding box center [176, 351] width 34 height 9
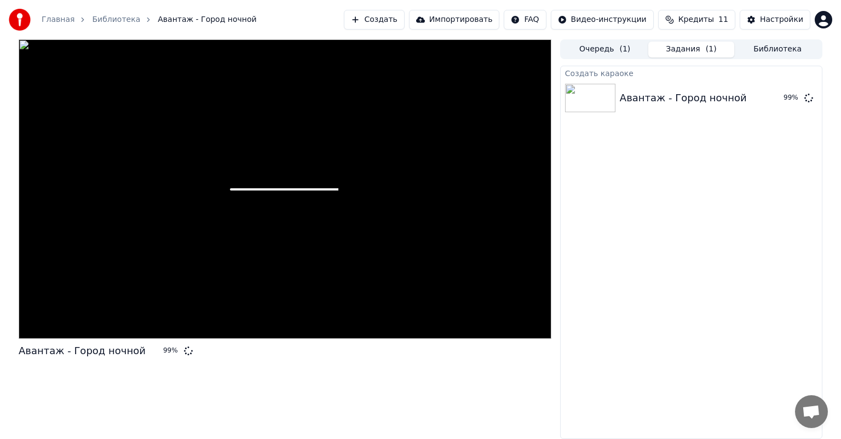
click at [286, 276] on div at bounding box center [285, 188] width 533 height 299
click at [278, 184] on div at bounding box center [285, 188] width 533 height 299
click at [776, 22] on div "Настройки" at bounding box center [781, 19] width 43 height 11
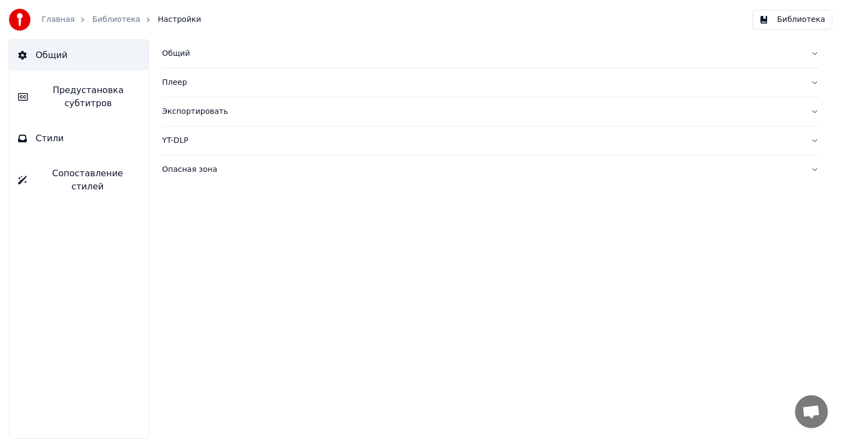
click at [109, 21] on link "Библиотека" at bounding box center [116, 19] width 48 height 11
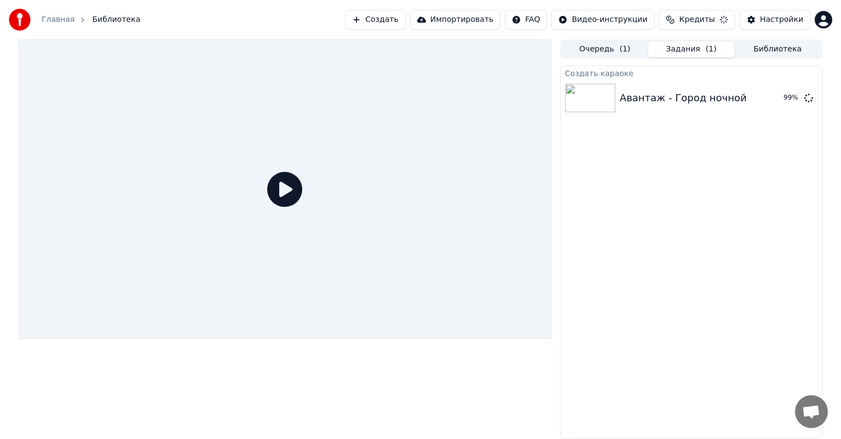
click at [61, 18] on link "Главная" at bounding box center [58, 19] width 33 height 11
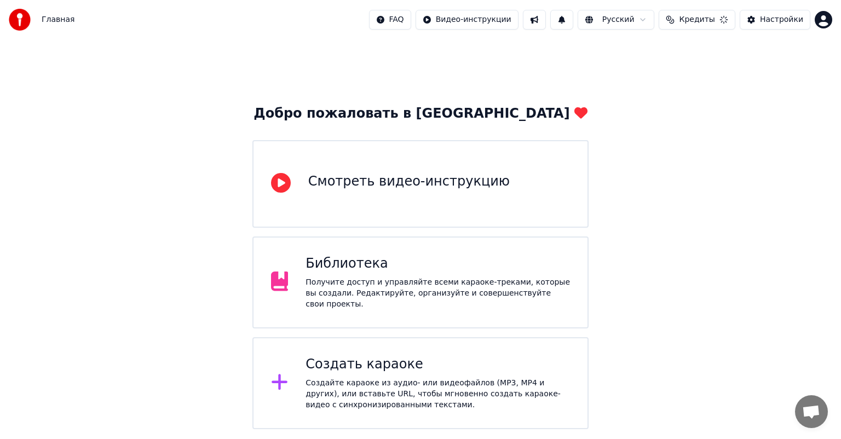
click at [387, 259] on div "Библиотека" at bounding box center [437, 264] width 264 height 18
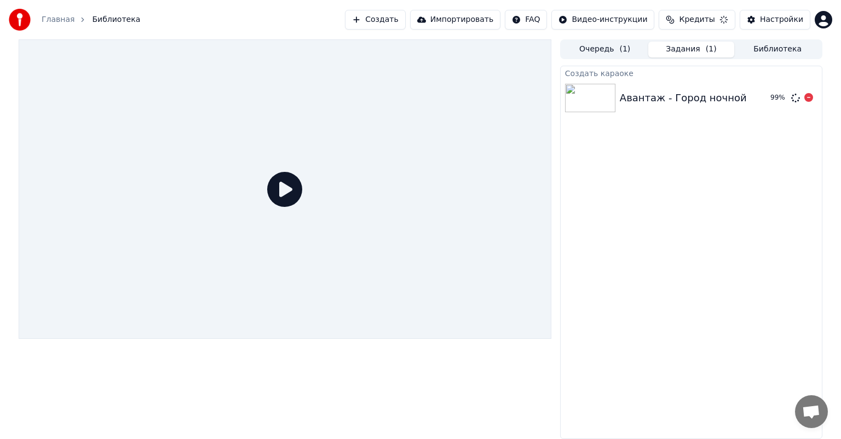
click at [644, 101] on div "Авантаж - Город ночной" at bounding box center [683, 97] width 127 height 15
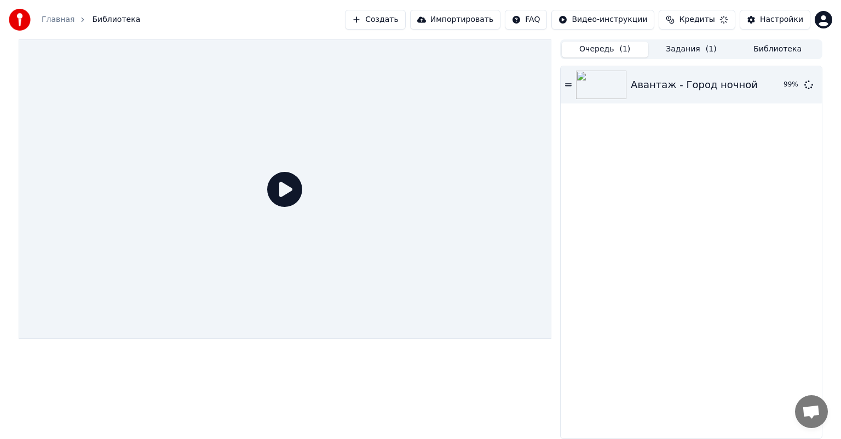
click at [617, 52] on button "Очередь ( 1 )" at bounding box center [605, 50] width 86 height 16
click at [680, 42] on button "Задания ( 1 )" at bounding box center [691, 50] width 86 height 16
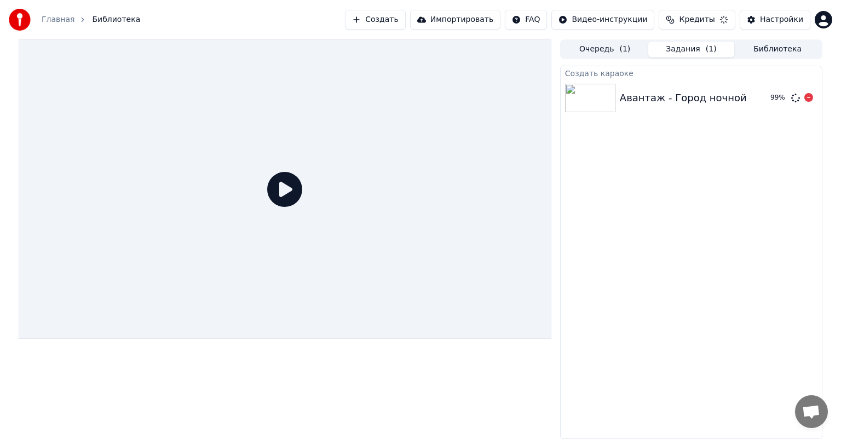
click at [666, 87] on div "Авантаж - Город ночной 99 %" at bounding box center [691, 97] width 261 height 37
click at [293, 194] on icon at bounding box center [284, 189] width 35 height 35
click at [650, 112] on div "Авантаж - Город ночной 99 %" at bounding box center [691, 97] width 261 height 37
click at [665, 250] on div "Создать караоке Авантаж - Город ночной 99 %" at bounding box center [691, 252] width 262 height 373
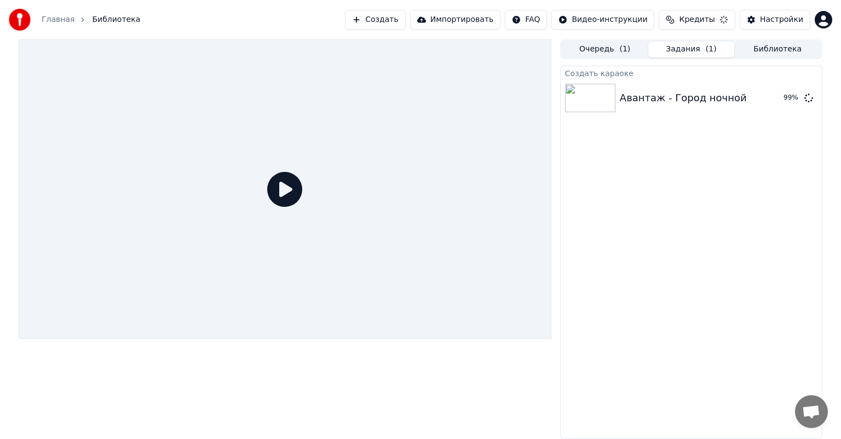
click at [635, 268] on div "Создать караоке Авантаж - Город ночной 99 %" at bounding box center [691, 252] width 262 height 373
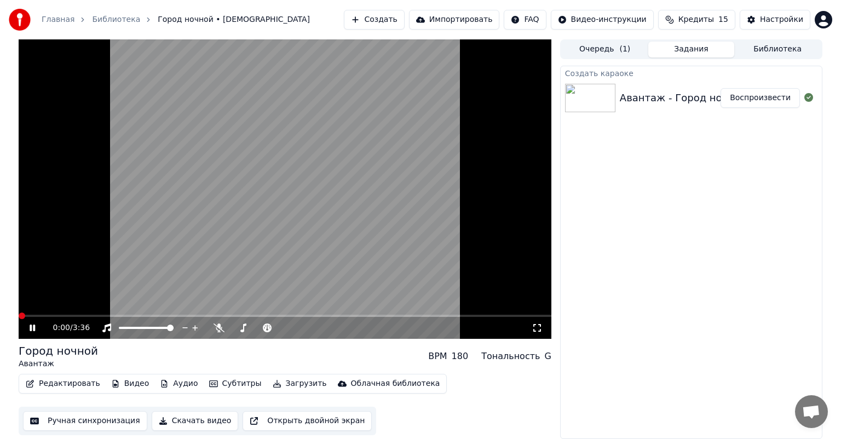
click at [19, 313] on span at bounding box center [22, 316] width 7 height 7
click at [35, 327] on icon at bounding box center [40, 328] width 26 height 9
click at [19, 314] on span at bounding box center [22, 316] width 7 height 7
click at [29, 332] on icon at bounding box center [40, 328] width 26 height 9
click at [468, 361] on div "180" at bounding box center [460, 356] width 17 height 13
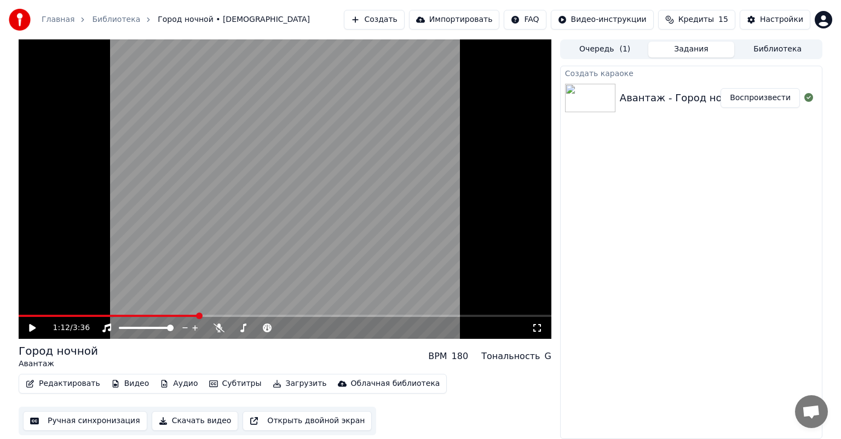
click at [531, 361] on div "Тональность" at bounding box center [510, 356] width 59 height 13
click at [268, 384] on button "Загрузить" at bounding box center [299, 383] width 63 height 15
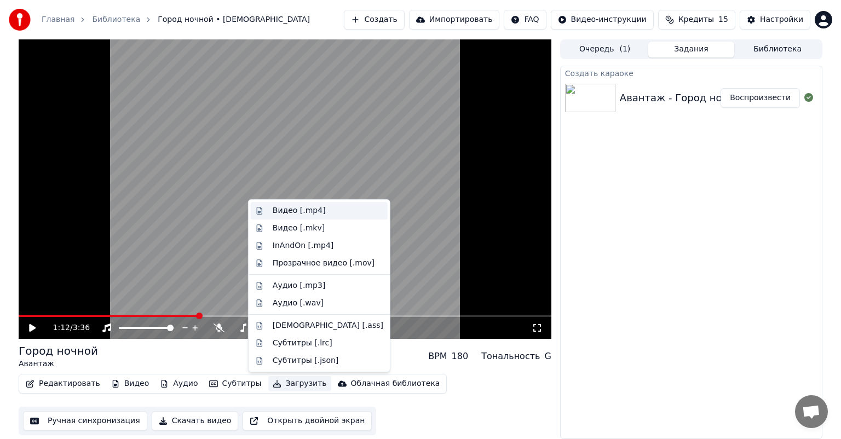
click at [313, 205] on div "Видео [.mp4]" at bounding box center [299, 210] width 53 height 11
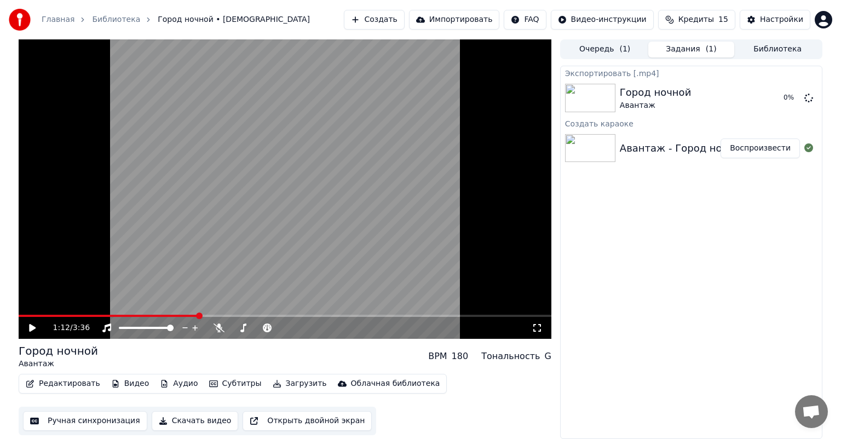
click at [160, 383] on button "Аудио" at bounding box center [178, 383] width 47 height 15
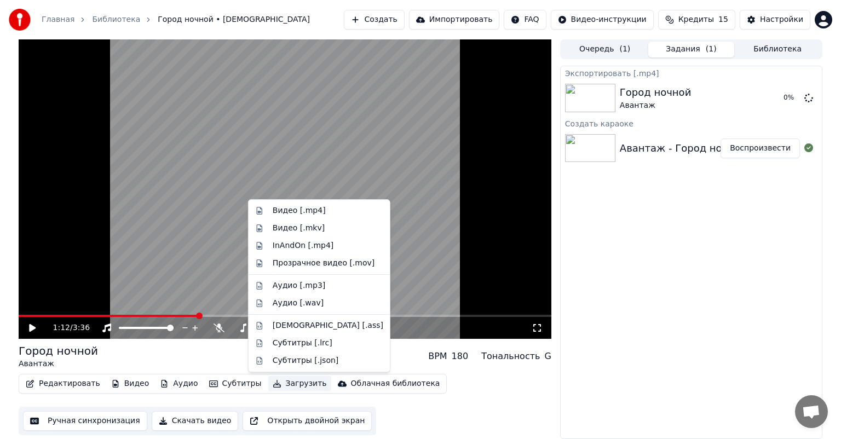
click at [278, 386] on button "Загрузить" at bounding box center [299, 383] width 63 height 15
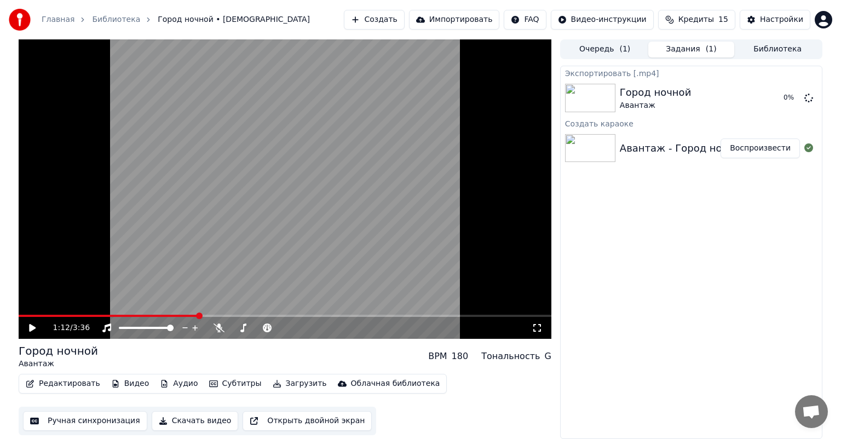
click at [278, 386] on button "Загрузить" at bounding box center [299, 383] width 63 height 15
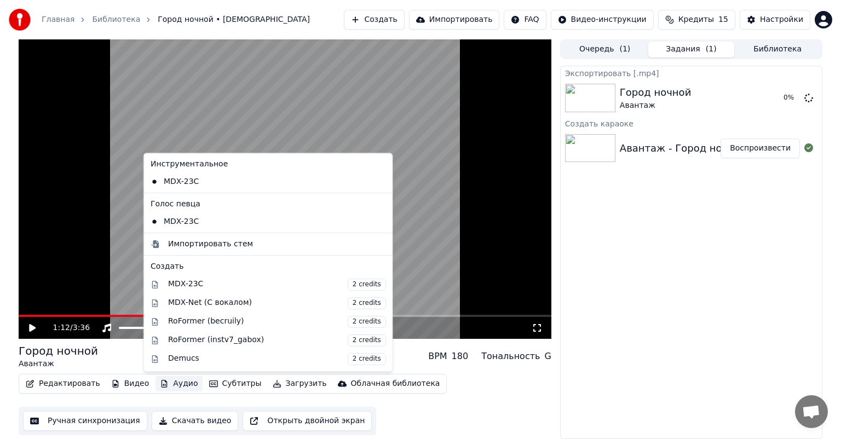
click at [155, 385] on button "Аудио" at bounding box center [178, 383] width 47 height 15
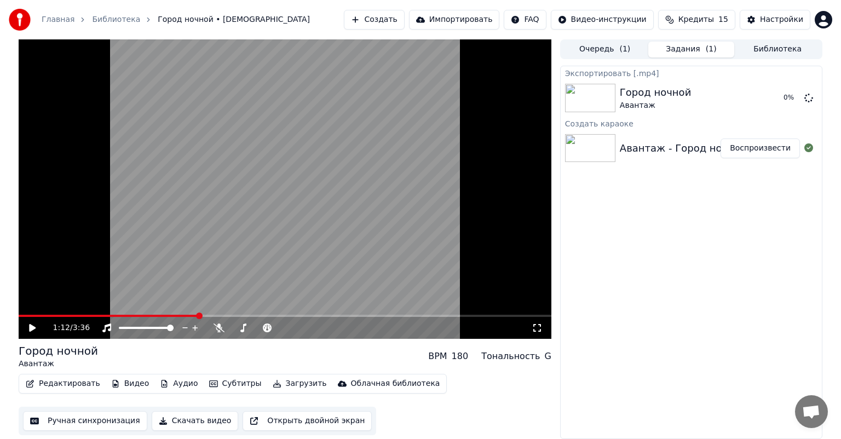
click at [130, 385] on button "Видео" at bounding box center [130, 383] width 47 height 15
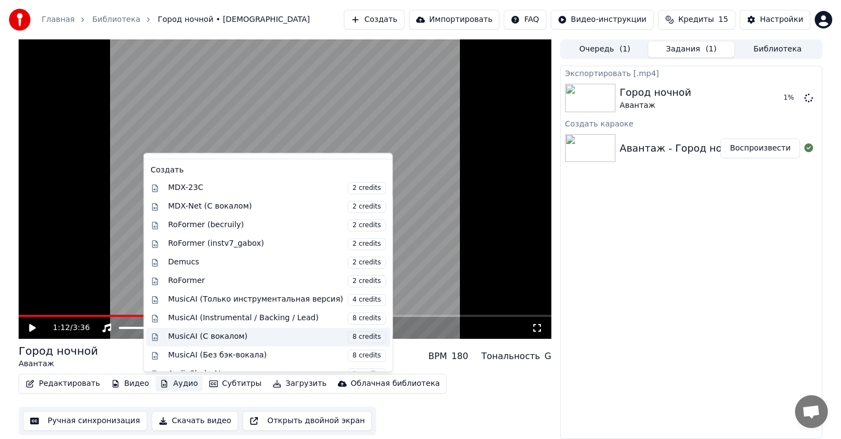
scroll to position [90, 0]
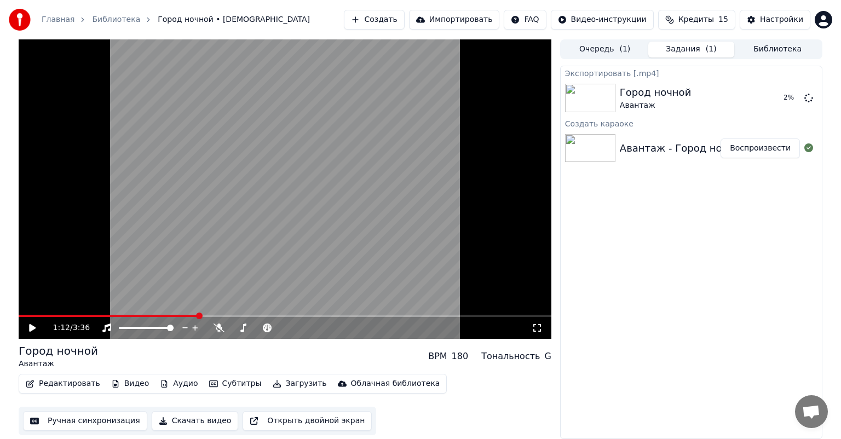
click at [619, 337] on div "Экспортировать [.mp4] Город ночной Авантаж 2 % Создать караоке Авантаж - Город …" at bounding box center [691, 252] width 262 height 373
click at [273, 383] on icon "button" at bounding box center [277, 384] width 9 height 8
click at [197, 422] on button "Скачать видео" at bounding box center [195, 421] width 87 height 20
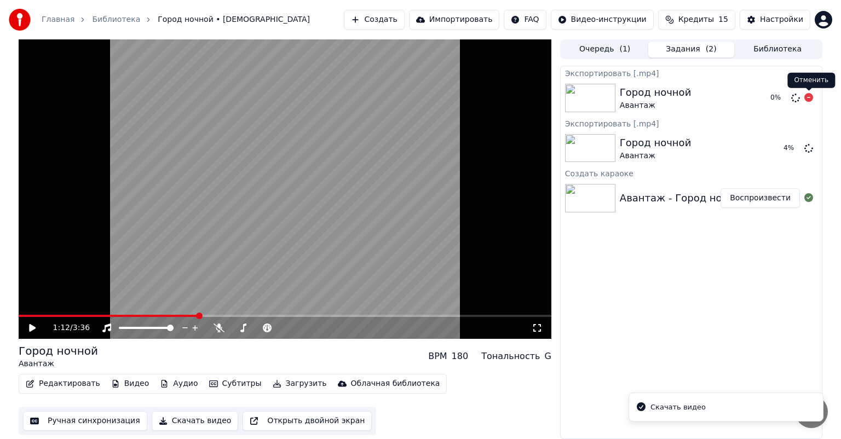
click at [810, 99] on icon at bounding box center [808, 97] width 9 height 9
click at [807, 99] on icon at bounding box center [808, 97] width 9 height 9
click at [804, 91] on button at bounding box center [808, 97] width 9 height 13
click at [238, 177] on video at bounding box center [285, 188] width 533 height 299
click at [318, 201] on video at bounding box center [285, 188] width 533 height 299
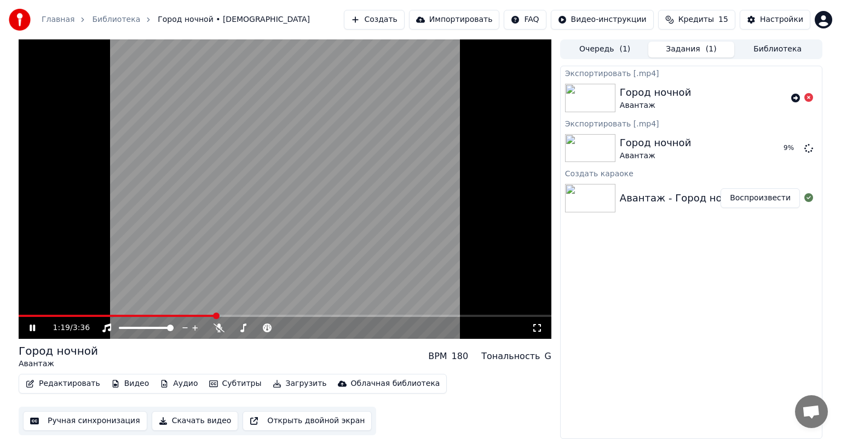
click at [307, 213] on video at bounding box center [285, 188] width 533 height 299
click at [788, 143] on button "Показать" at bounding box center [771, 148] width 56 height 20
